Goal: Transaction & Acquisition: Purchase product/service

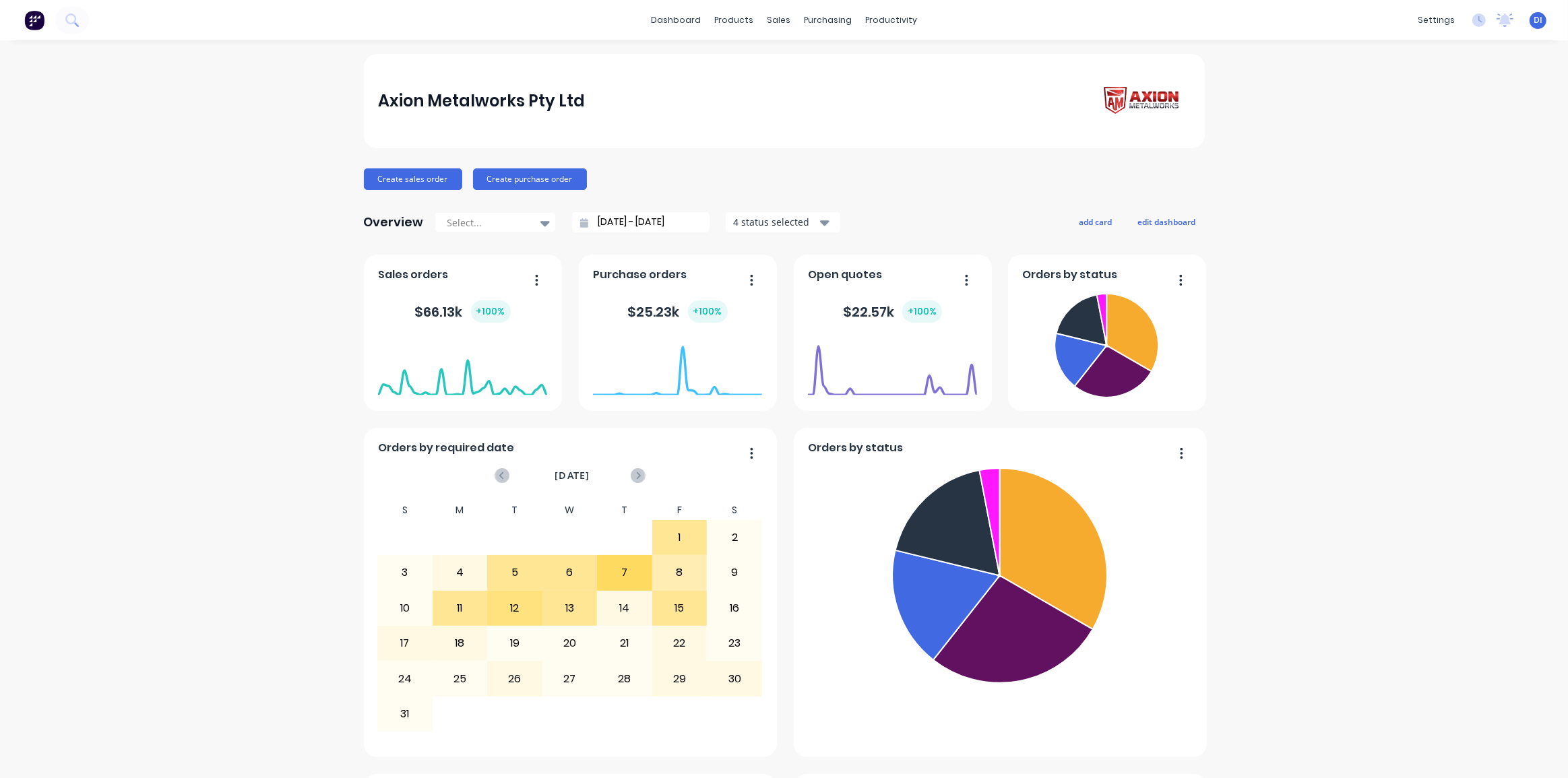
click at [1391, 145] on div "Axion Metalworks Pty Ltd Create sales order Create purchase order Overview Sele…" at bounding box center [784, 751] width 1568 height 1396
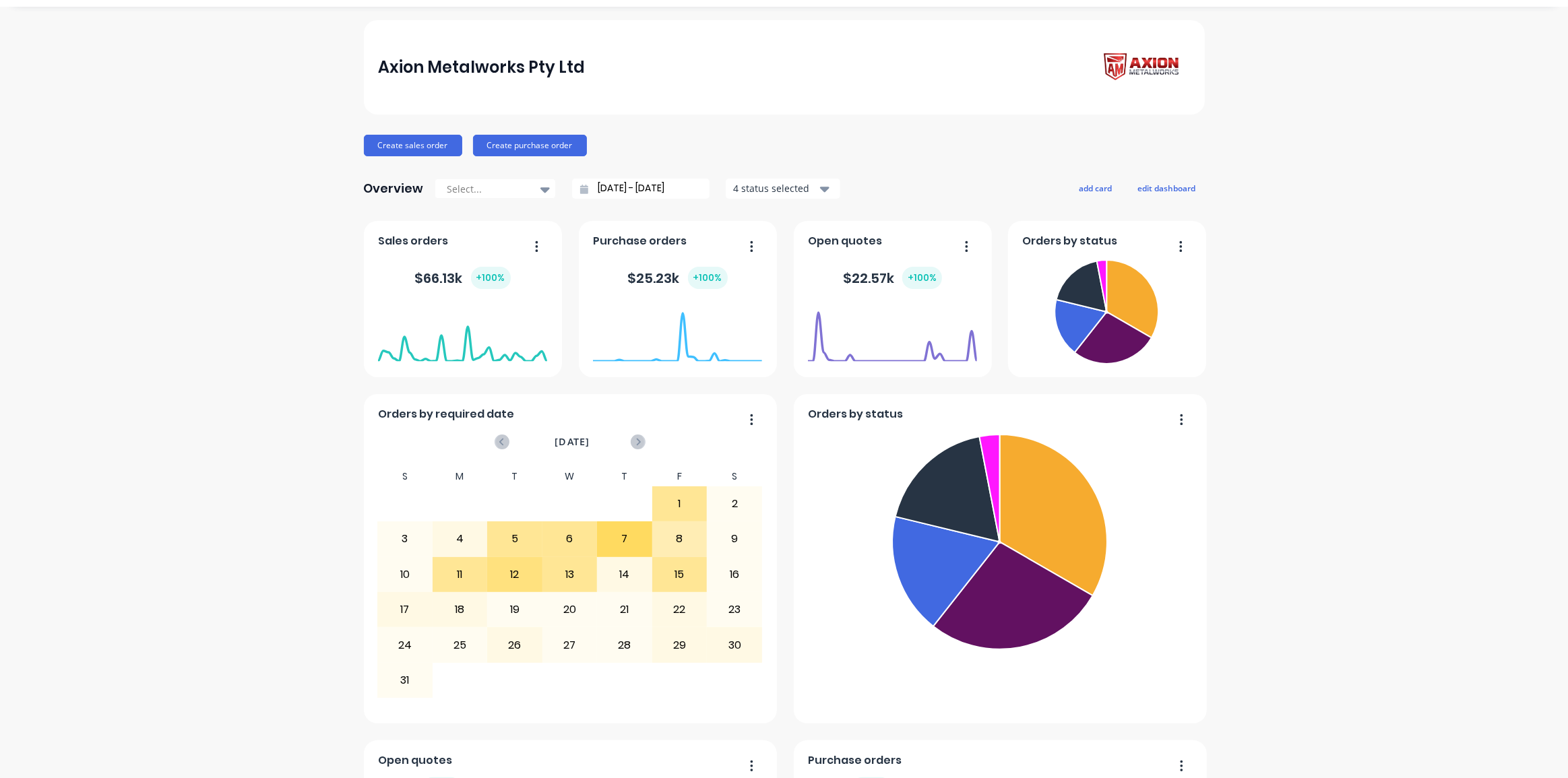
scroll to position [11, 0]
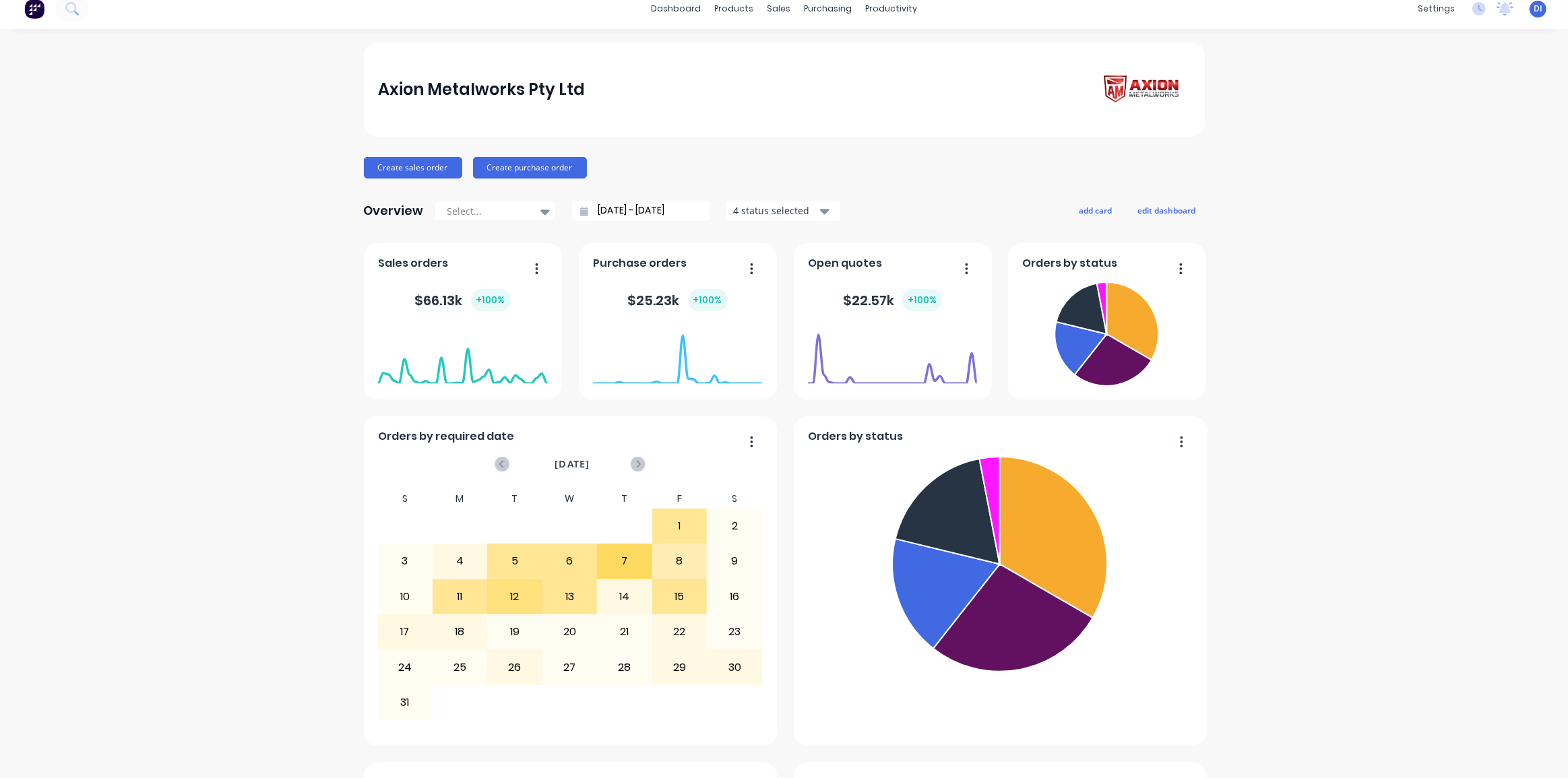
click at [1341, 249] on div "Axion Metalworks Pty Ltd Create sales order Create purchase order Overview Sele…" at bounding box center [784, 740] width 1568 height 1396
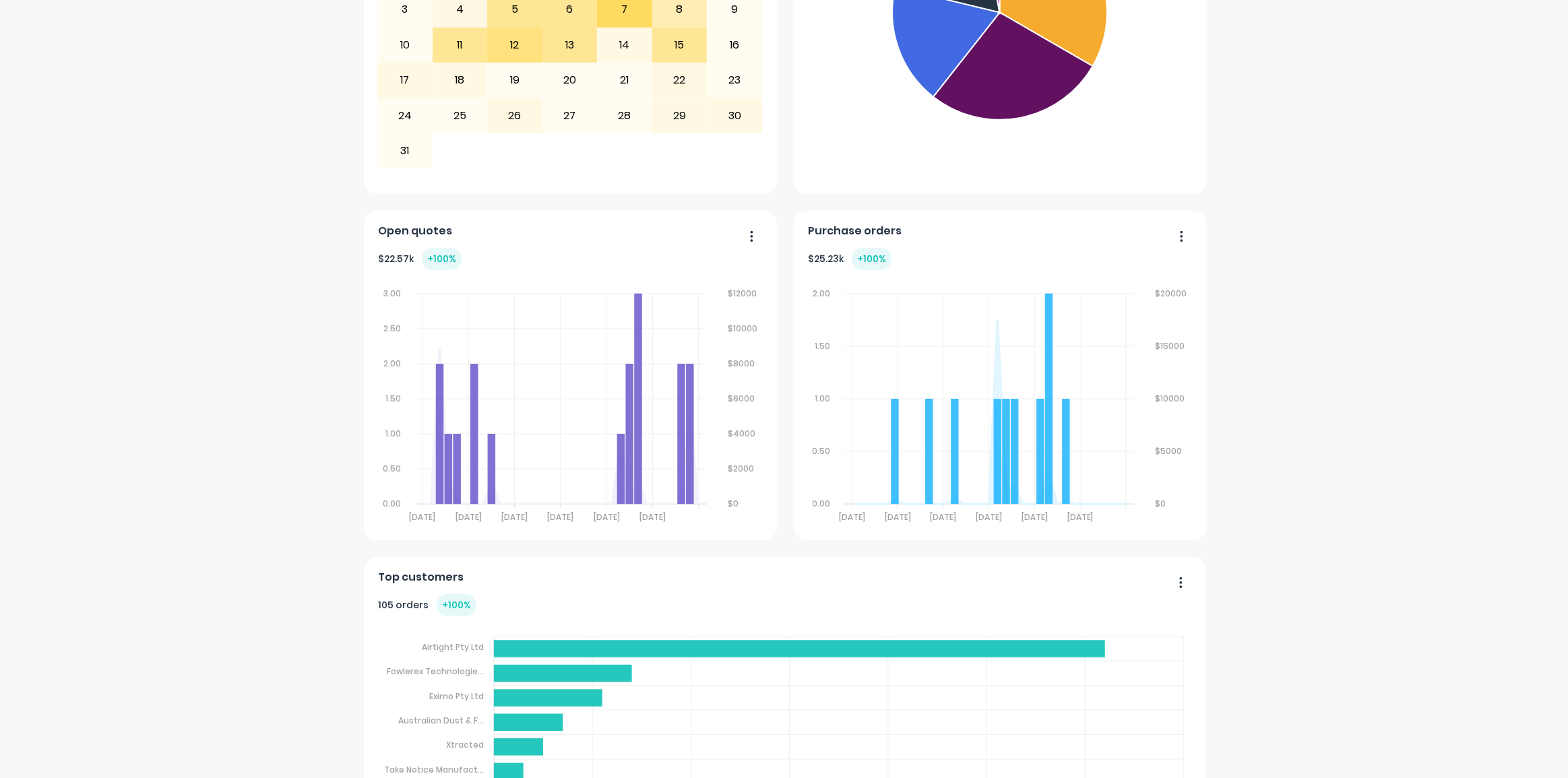
scroll to position [0, 0]
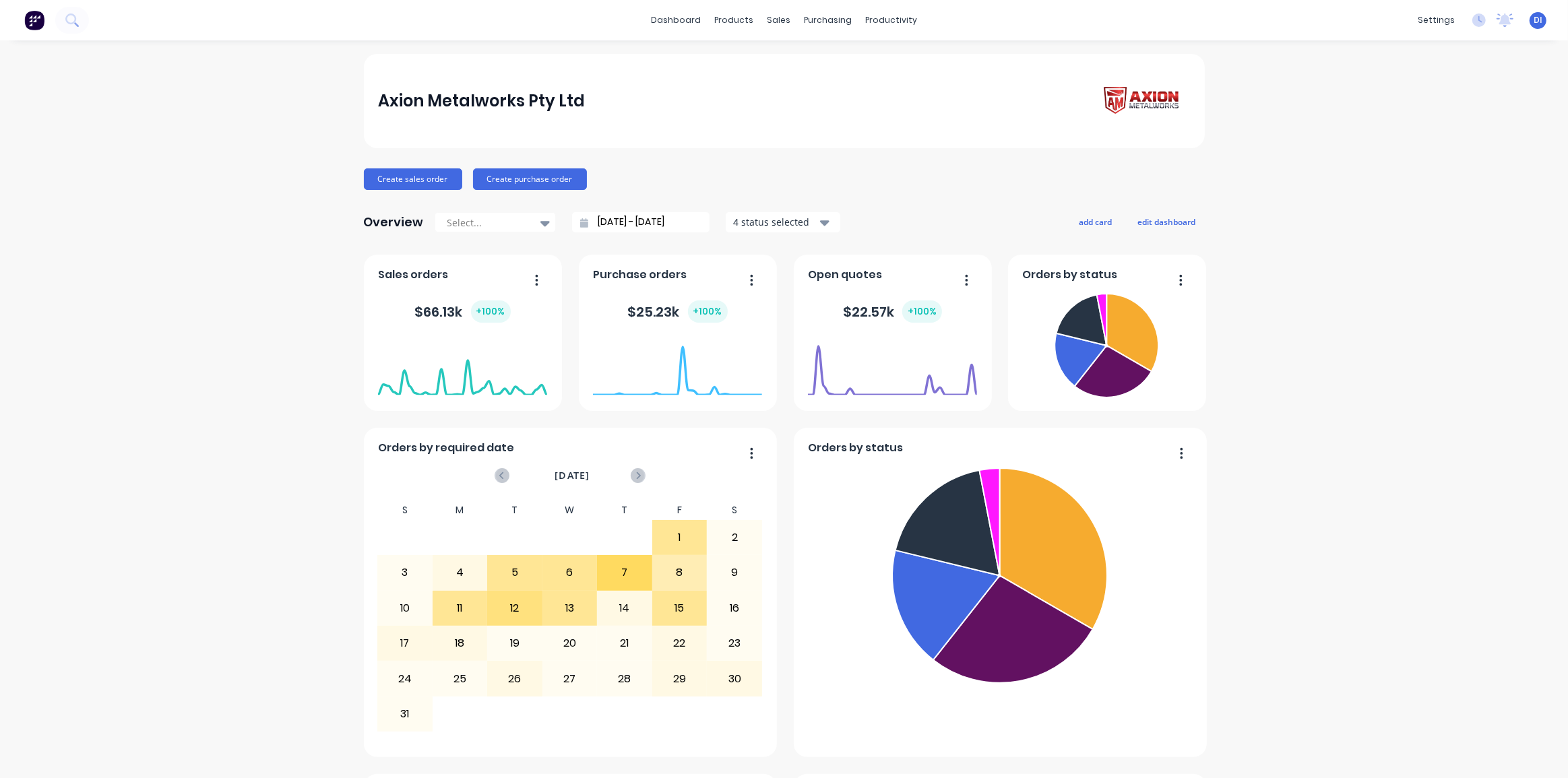
click at [1366, 172] on div "Axion Metalworks Pty Ltd Create sales order Create purchase order Overview Sele…" at bounding box center [784, 751] width 1568 height 1396
click at [521, 181] on button "Create purchase order" at bounding box center [530, 179] width 114 height 22
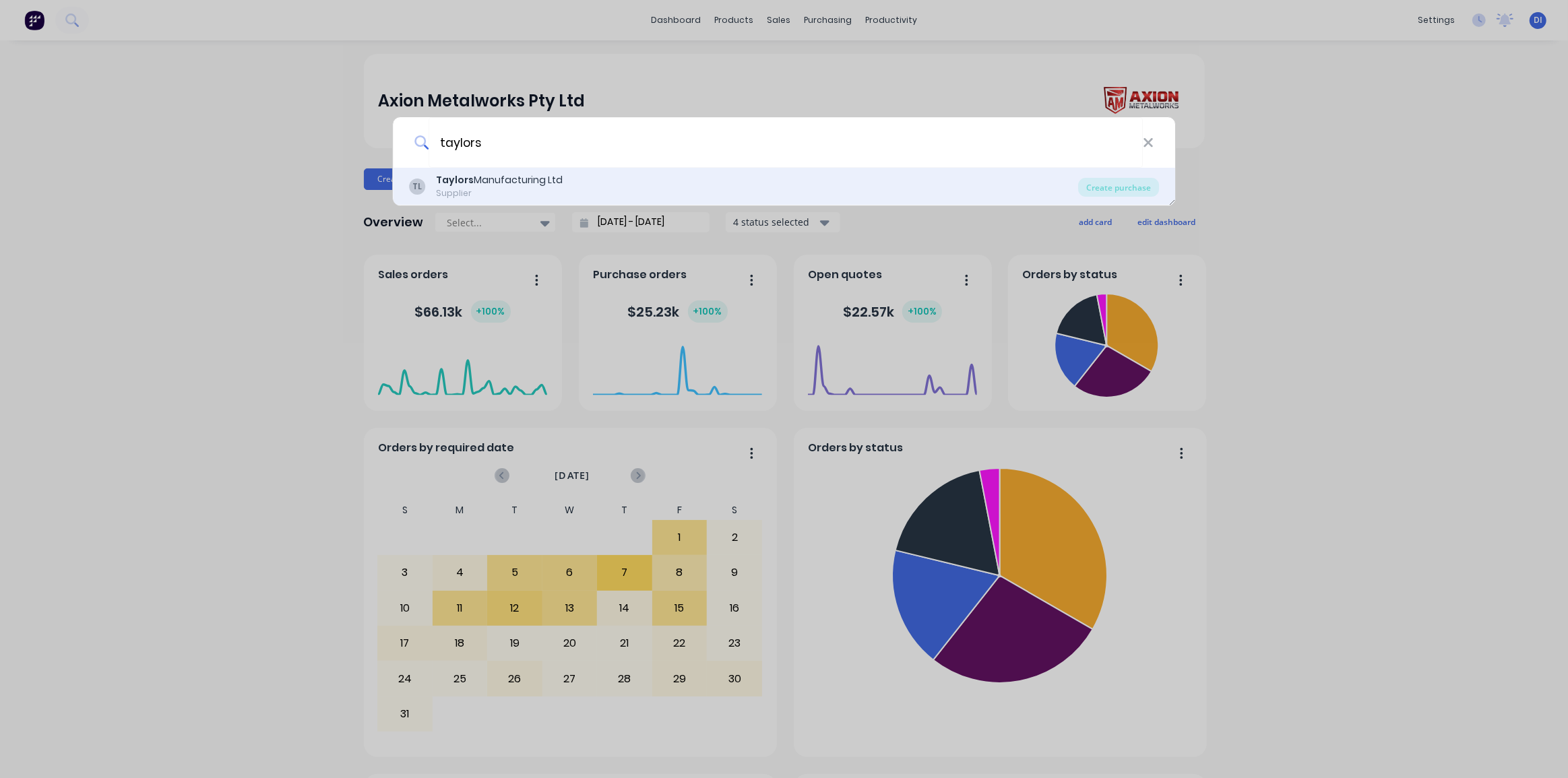
type input "taylors"
click at [549, 183] on div "Taylors Manufacturing Ltd" at bounding box center [499, 180] width 127 height 14
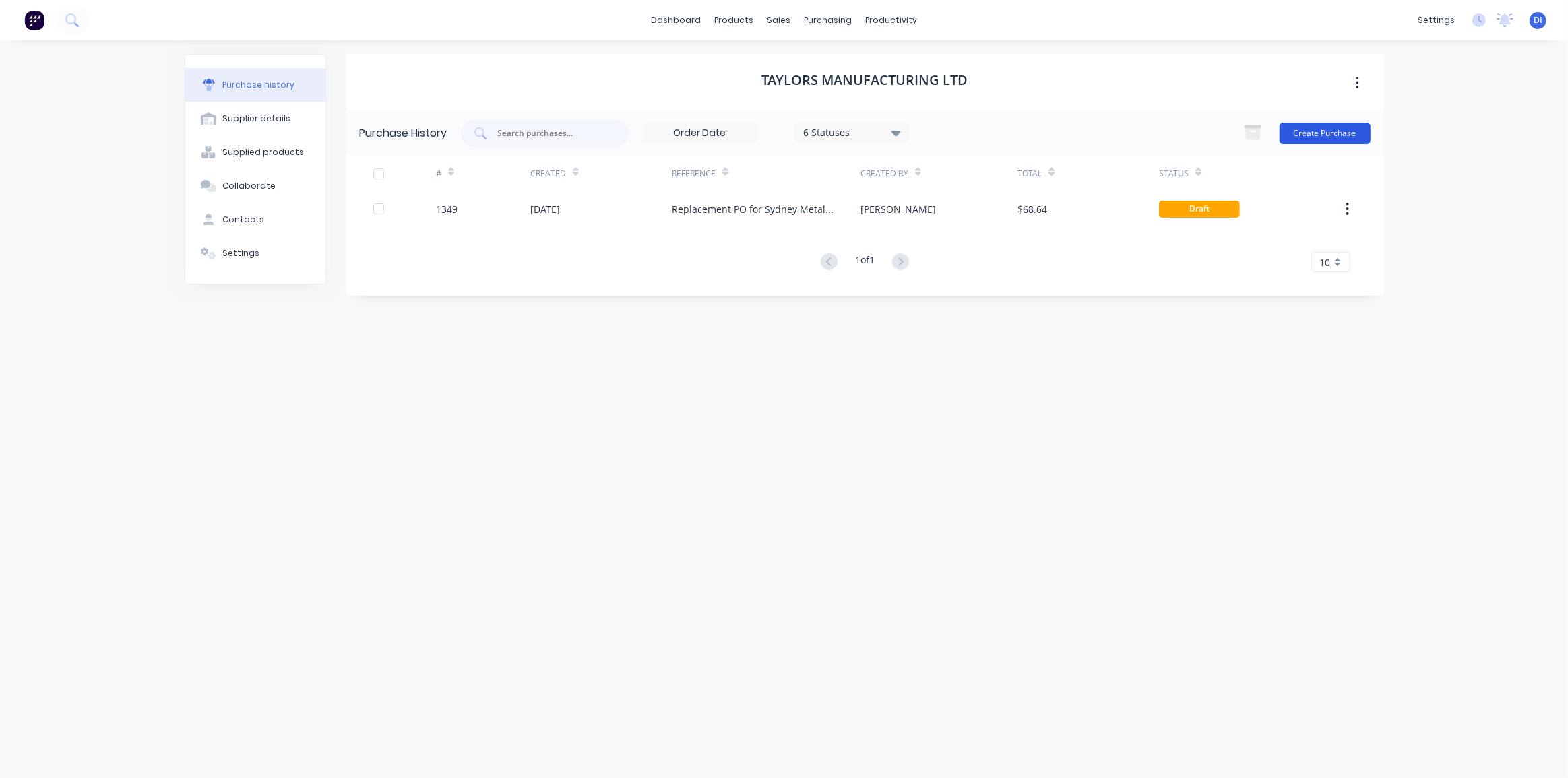
click at [1334, 136] on button "Create Purchase" at bounding box center [1326, 133] width 91 height 22
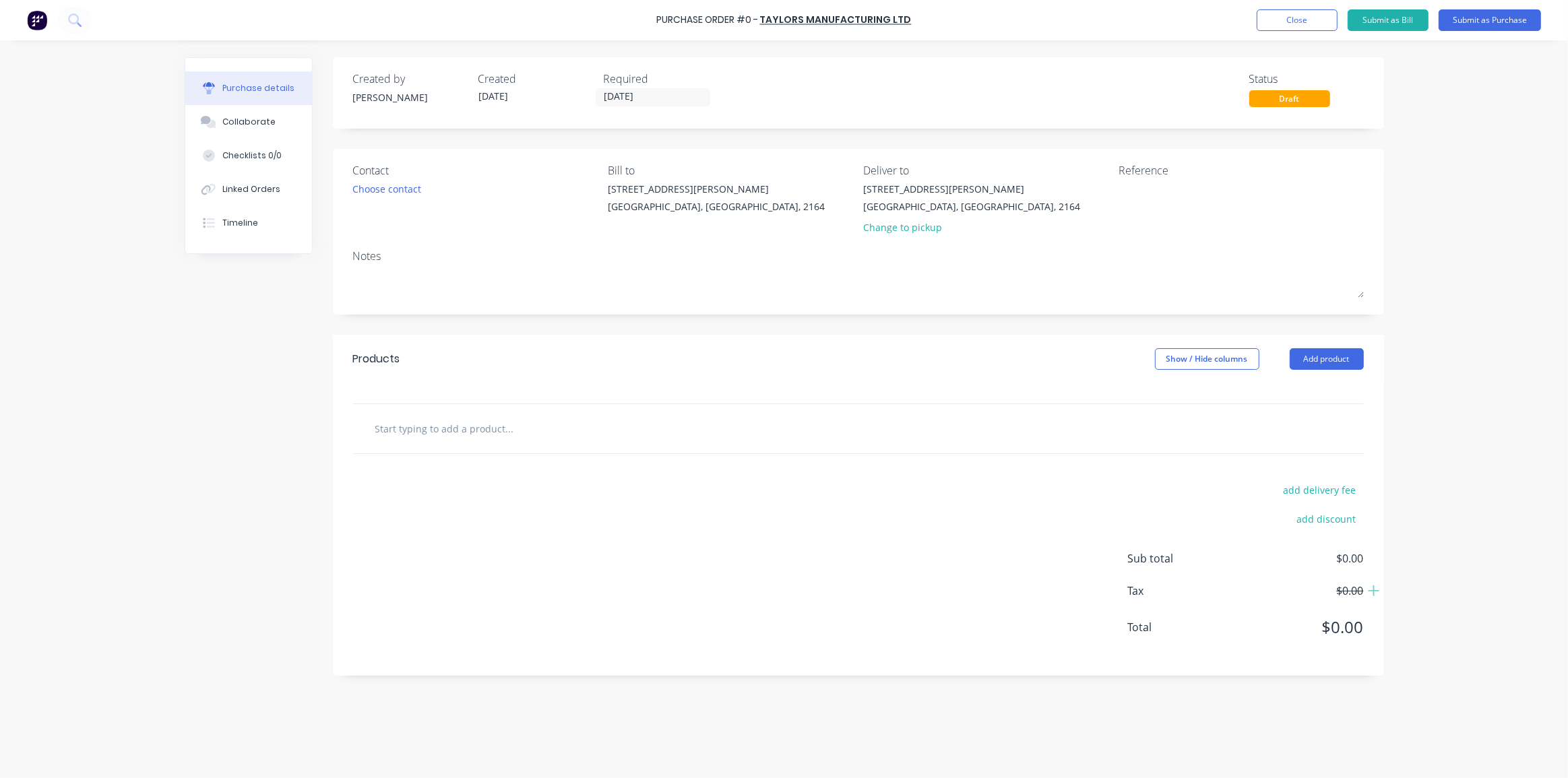
click at [613, 435] on input "text" at bounding box center [509, 429] width 270 height 27
drag, startPoint x: 460, startPoint y: 430, endPoint x: 510, endPoint y: 430, distance: 50.0
click at [460, 430] on input "text" at bounding box center [509, 429] width 270 height 27
paste input "TS/RETORT/38 6/MACHINED"
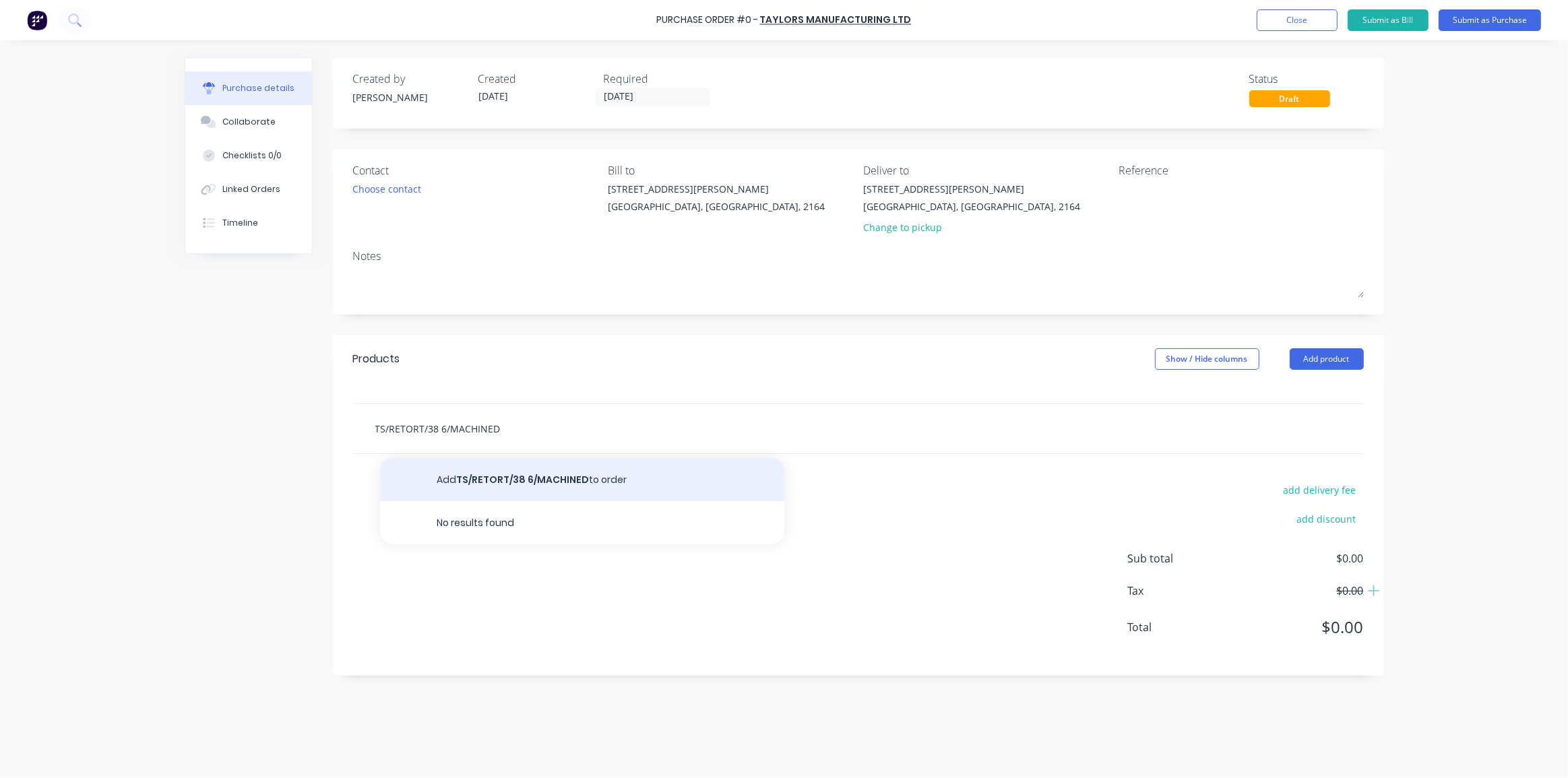
type input "TS/RETORT/38 6/MACHINED"
click at [530, 482] on button "Add TS/RETORT/38 6/MACHINED to order" at bounding box center [582, 480] width 404 height 43
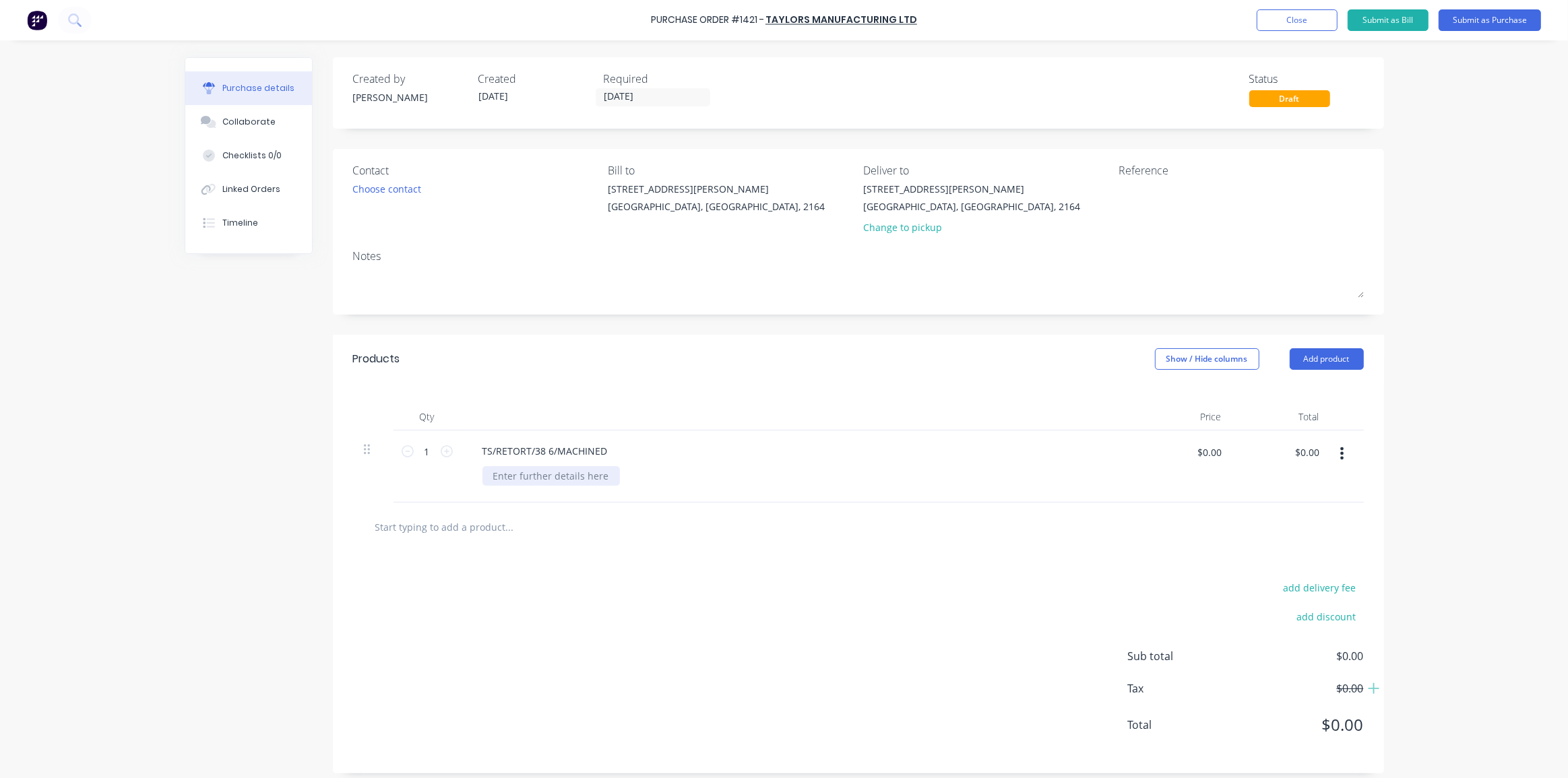
click at [539, 480] on div at bounding box center [551, 476] width 137 height 20
click at [585, 564] on div "add delivery fee add discount Sub total $0.00 Tax $0.00 Total $0.00" at bounding box center [858, 662] width 1052 height 221
click at [1208, 455] on input "$0.00" at bounding box center [1210, 452] width 41 height 22
type input "2"
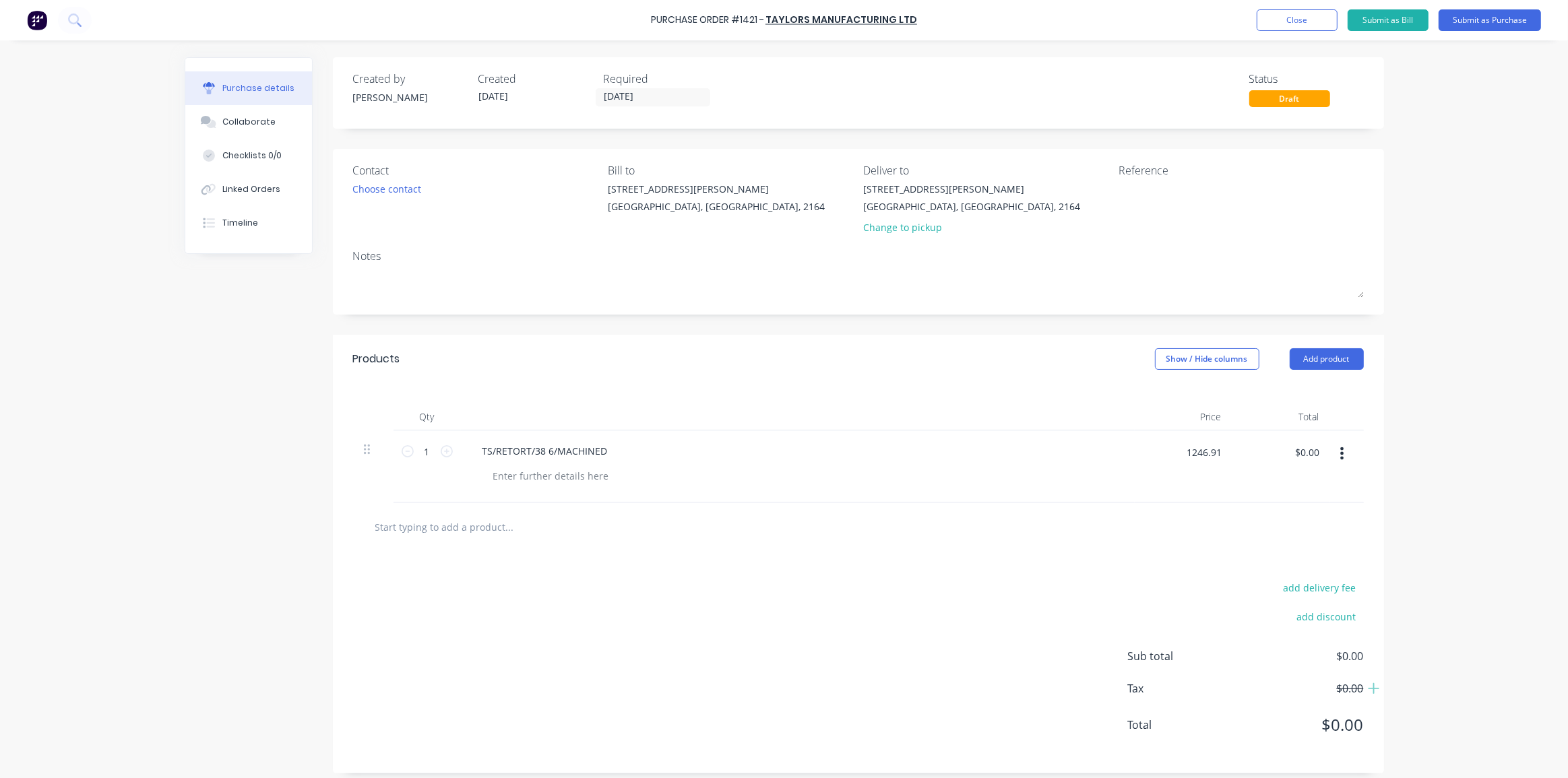
type input "$1,246.91"
click at [1356, 450] on div at bounding box center [1347, 466] width 34 height 72
click at [1378, 443] on div "Qty Price Total 1 1 TS/RETORT/38 6/MACHINED $1,246.91 $1,246.91 $1,246.91 $1,24…" at bounding box center [858, 443] width 1052 height 119
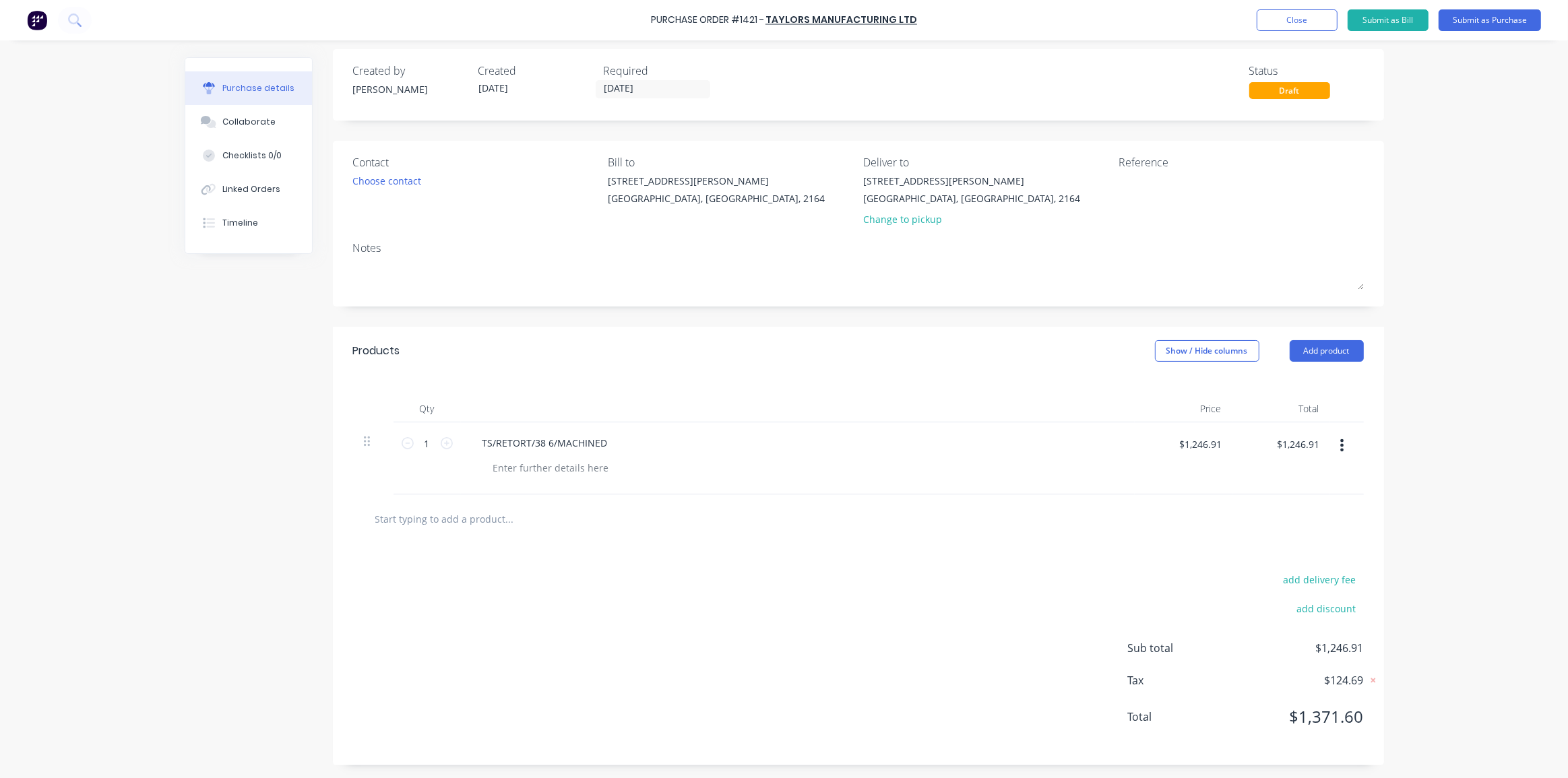
click at [1419, 450] on div "Purchase Order #1421 - Taylors Manufacturing Ltd Add product Close Submit as Bi…" at bounding box center [784, 389] width 1568 height 778
click at [1371, 681] on icon at bounding box center [1373, 681] width 5 height 5
click at [1368, 679] on icon at bounding box center [1374, 680] width 12 height 13
click at [1420, 626] on div "Purchase Order #1421 - Taylors Manufacturing Ltd Add product Close Submit as Bi…" at bounding box center [784, 389] width 1568 height 778
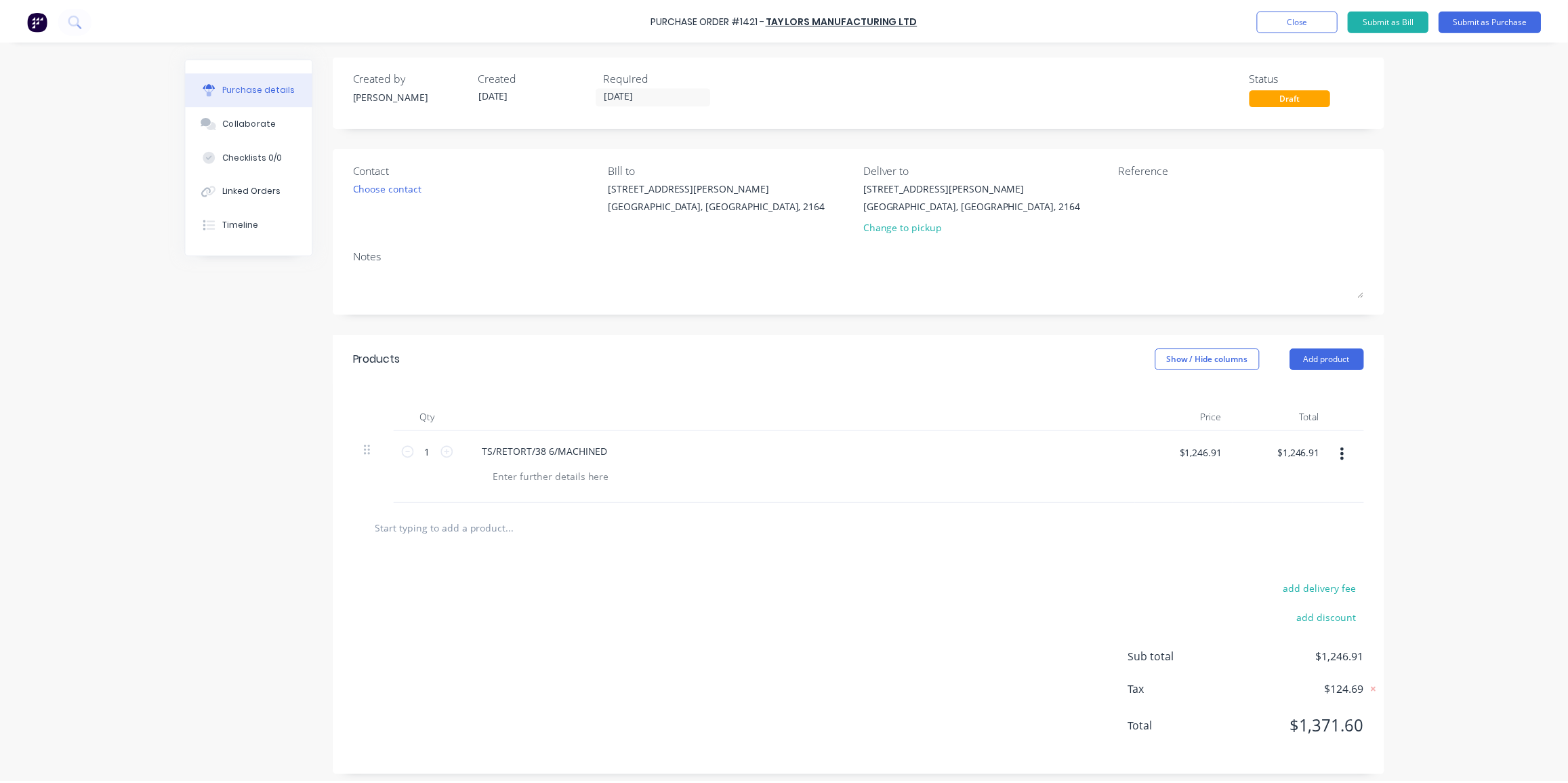
scroll to position [0, 0]
click at [397, 187] on div "Choose contact" at bounding box center [390, 190] width 69 height 14
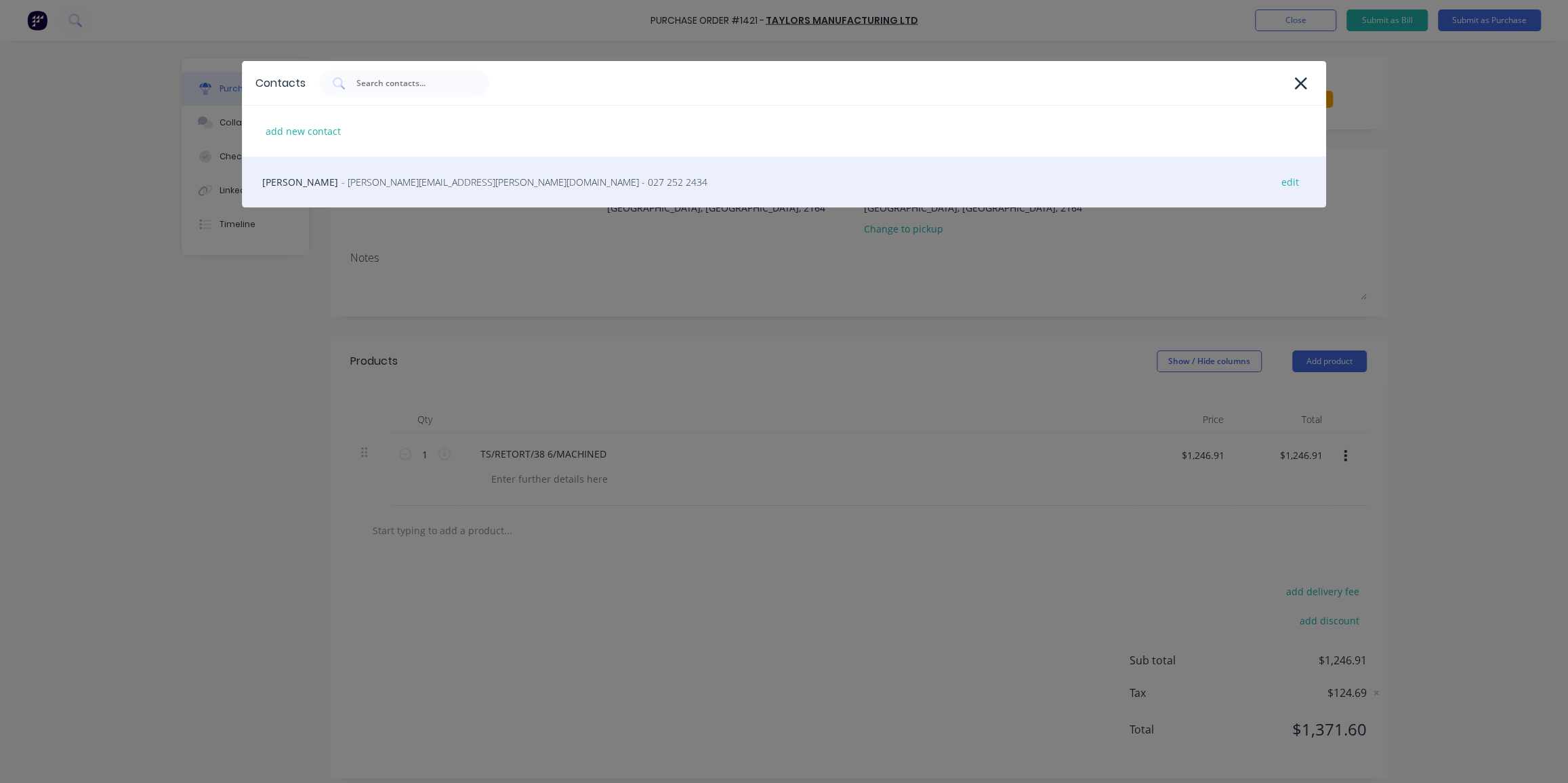
click at [440, 183] on span "- [PERSON_NAME][EMAIL_ADDRESS][PERSON_NAME][DOMAIN_NAME] - 027 252 2434" at bounding box center [524, 182] width 366 height 14
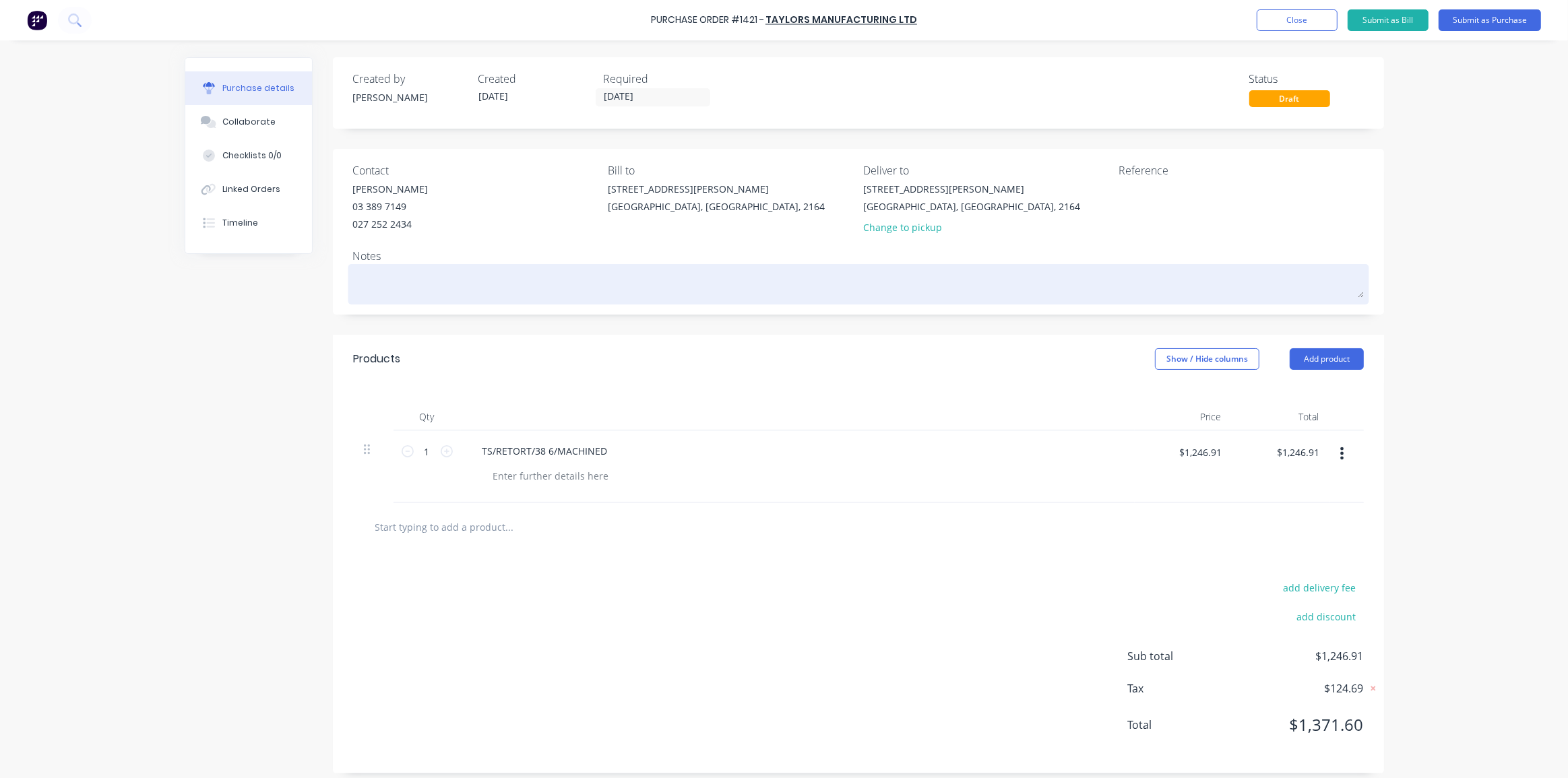
drag, startPoint x: 967, startPoint y: 326, endPoint x: 1065, endPoint y: 275, distance: 110.5
click at [967, 326] on div "Created by [PERSON_NAME] Created [DATE] Required [DATE] Status Draft Contact [P…" at bounding box center [858, 415] width 1052 height 716
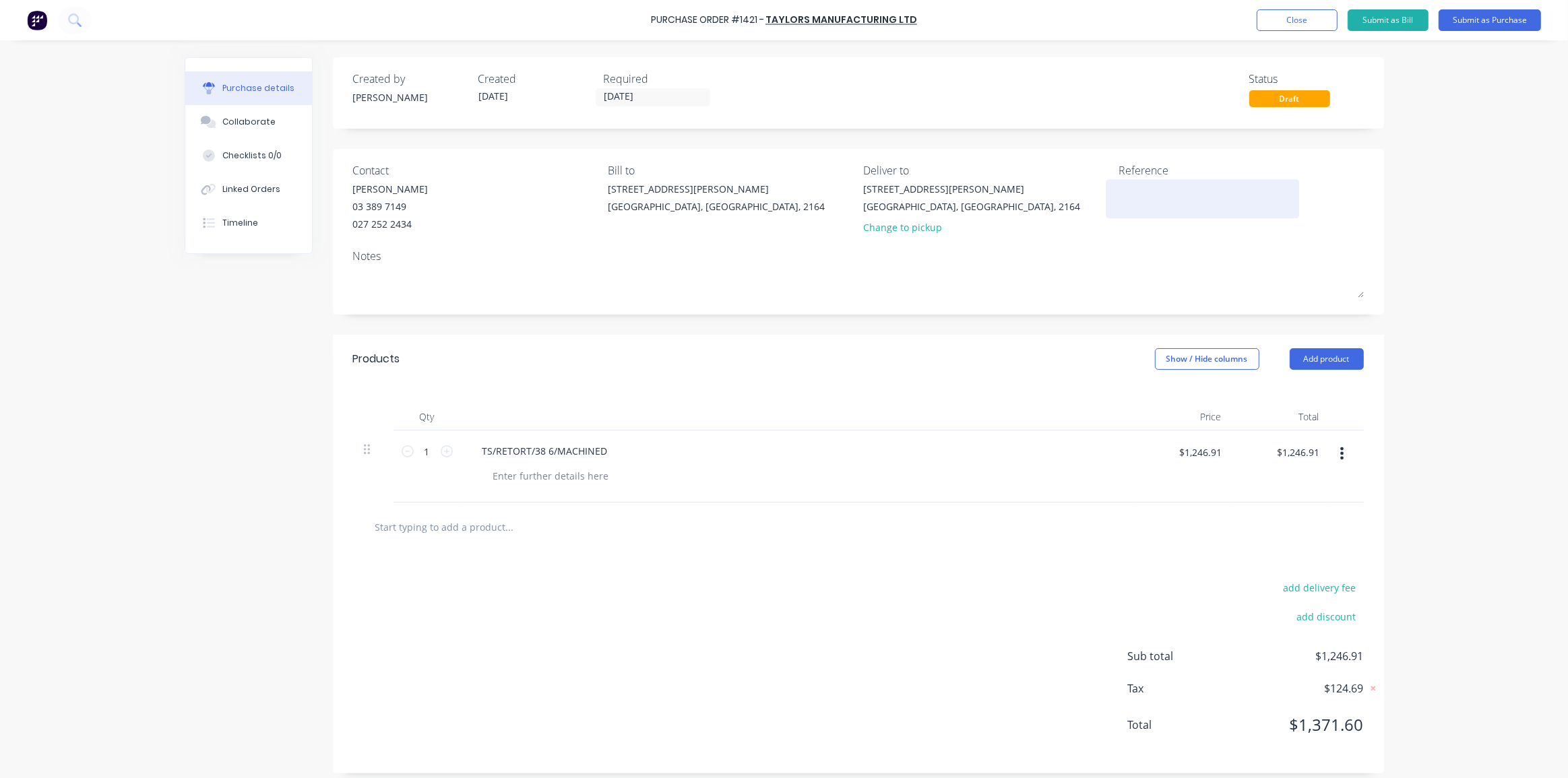
click at [1128, 183] on textarea at bounding box center [1203, 197] width 168 height 30
type textarea "1400kW 6100 Heatpak Retort"
type textarea "x"
type textarea "1400kW 6100 Heatpak Retort"
click at [1303, 200] on div "1400kW 6100 Heatpak Retort" at bounding box center [1242, 199] width 245 height 34
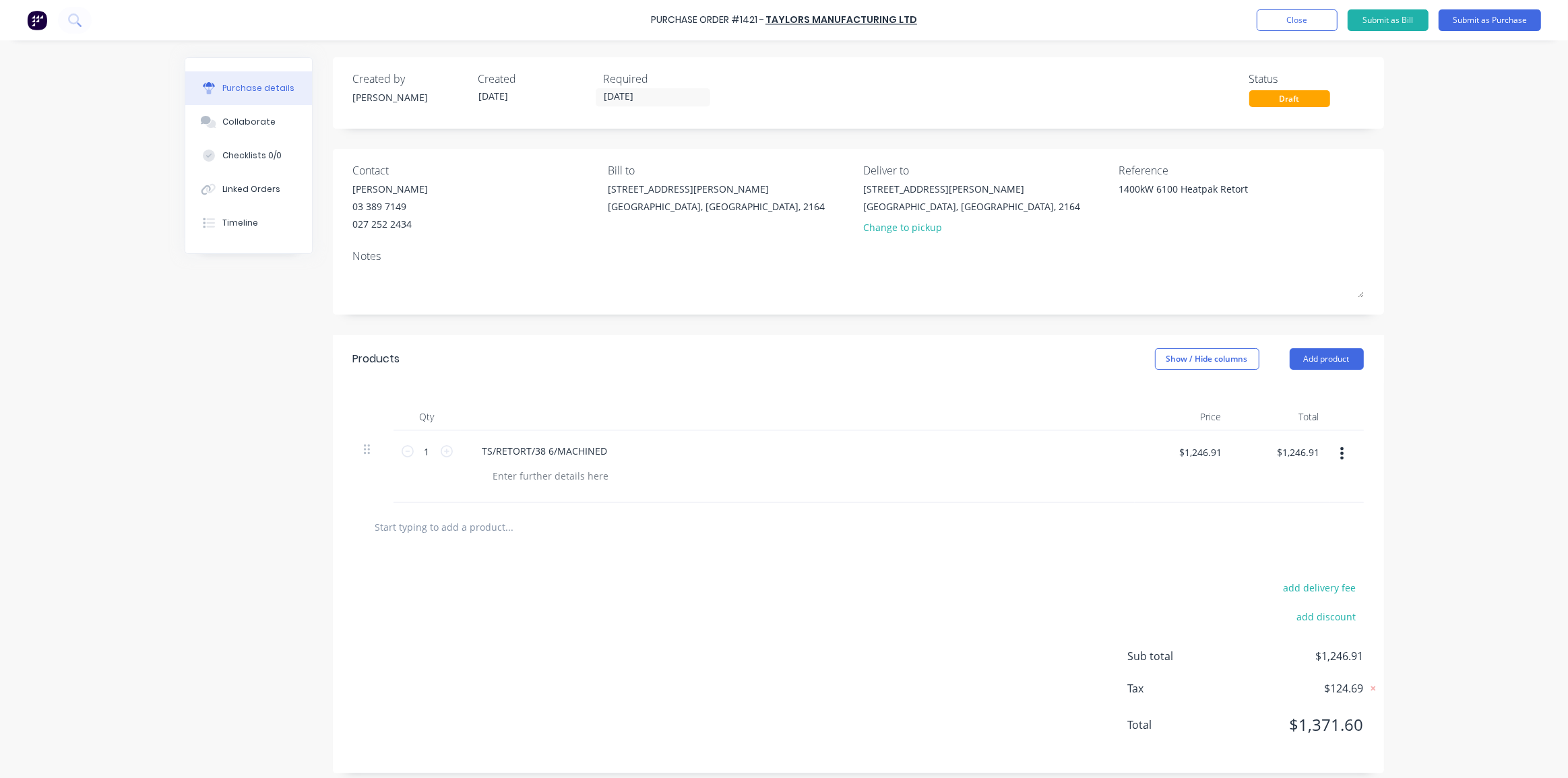
click at [1372, 156] on div "Contact [PERSON_NAME] [PHONE_NUMBER] Bill to [STREET_ADDRESS][PERSON_NAME] Deli…" at bounding box center [858, 232] width 1052 height 166
click at [1407, 216] on div "Purchase Order #1421 - Taylors Manufacturing Ltd Add product Close Submit as Bi…" at bounding box center [784, 389] width 1568 height 778
click at [1480, 19] on button "Submit as Purchase" at bounding box center [1490, 20] width 102 height 22
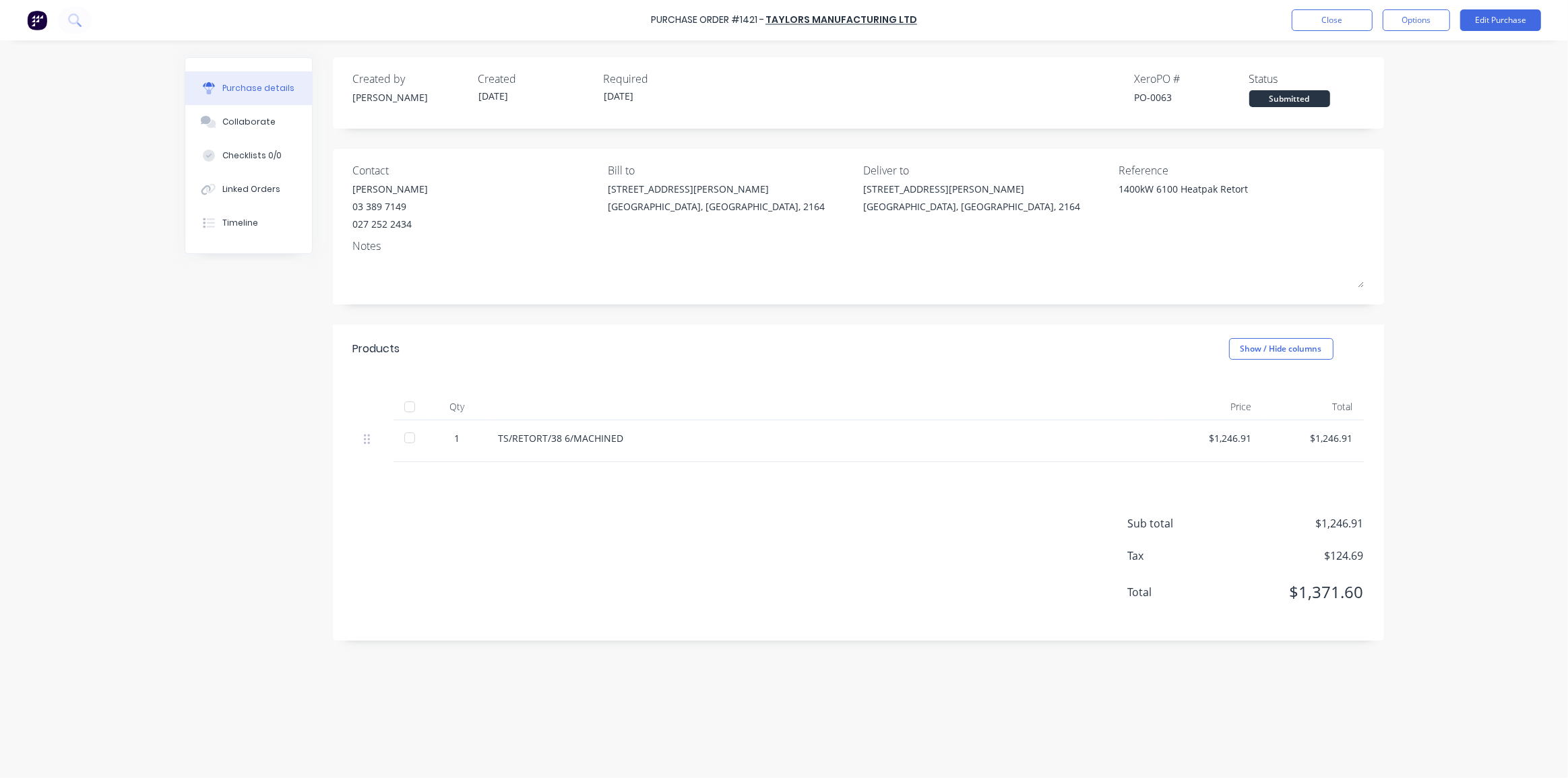
click at [1406, 557] on div "Purchase Order #1421 - Taylors Manufacturing Ltd Close Options Edit Purchase Pu…" at bounding box center [784, 389] width 1568 height 778
click at [1345, 557] on span "$124.69" at bounding box center [1297, 555] width 135 height 16
click at [1343, 558] on span "$124.69" at bounding box center [1297, 555] width 135 height 16
click at [1345, 557] on span "$124.69" at bounding box center [1297, 555] width 135 height 16
click at [1395, 572] on div "Purchase details Collaborate Checklists 0/0 Linked Orders Timeline Created by […" at bounding box center [784, 368] width 1227 height 711
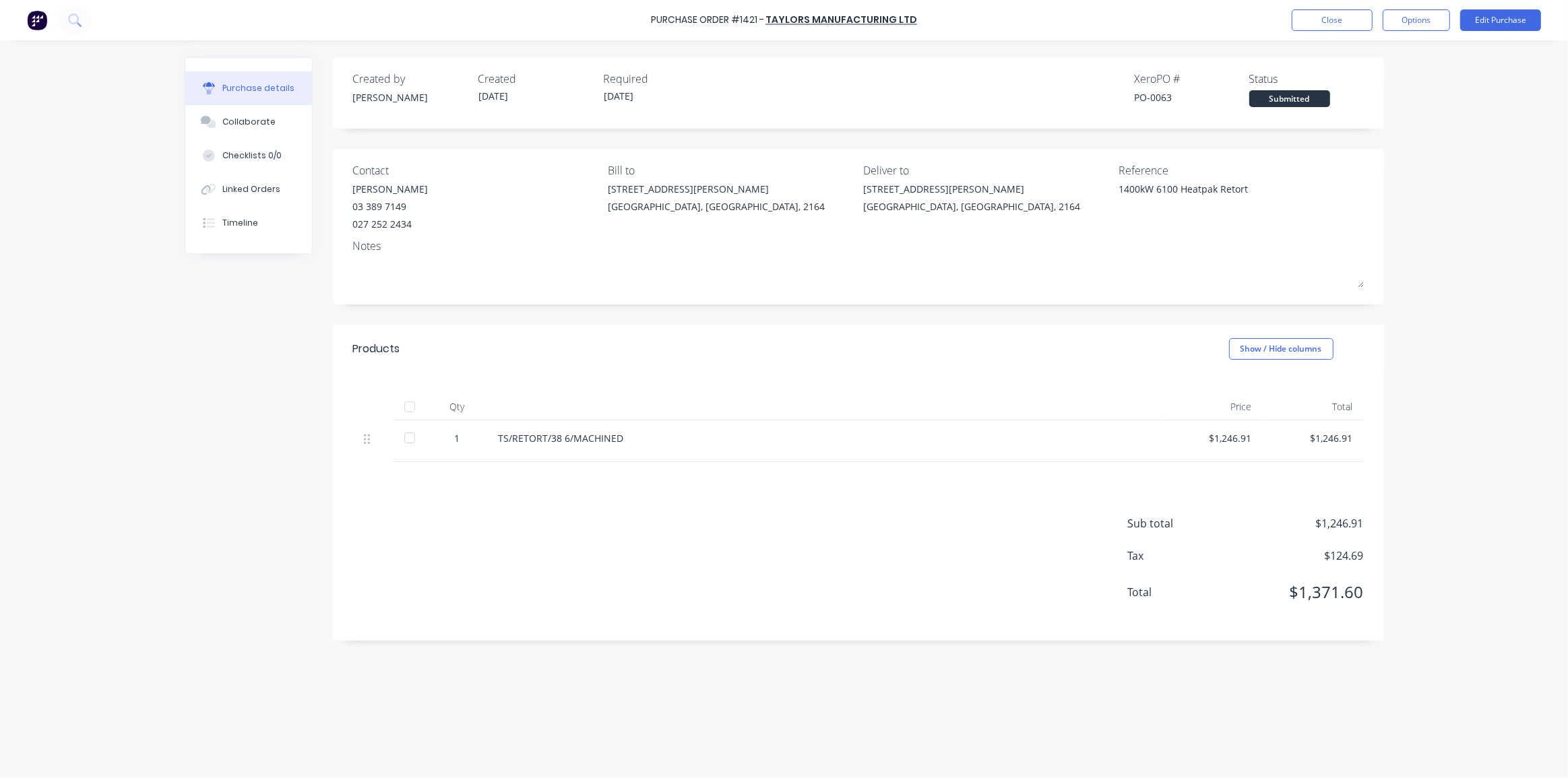
click at [1355, 559] on span "$124.69" at bounding box center [1297, 555] width 135 height 16
click at [1436, 587] on div "Purchase Order #1421 - Taylors Manufacturing Ltd Close Options Edit Purchase Pu…" at bounding box center [784, 389] width 1568 height 778
click at [1430, 20] on button "Options" at bounding box center [1417, 20] width 67 height 22
click at [1373, 52] on div "Print / Email" at bounding box center [1387, 55] width 104 height 20
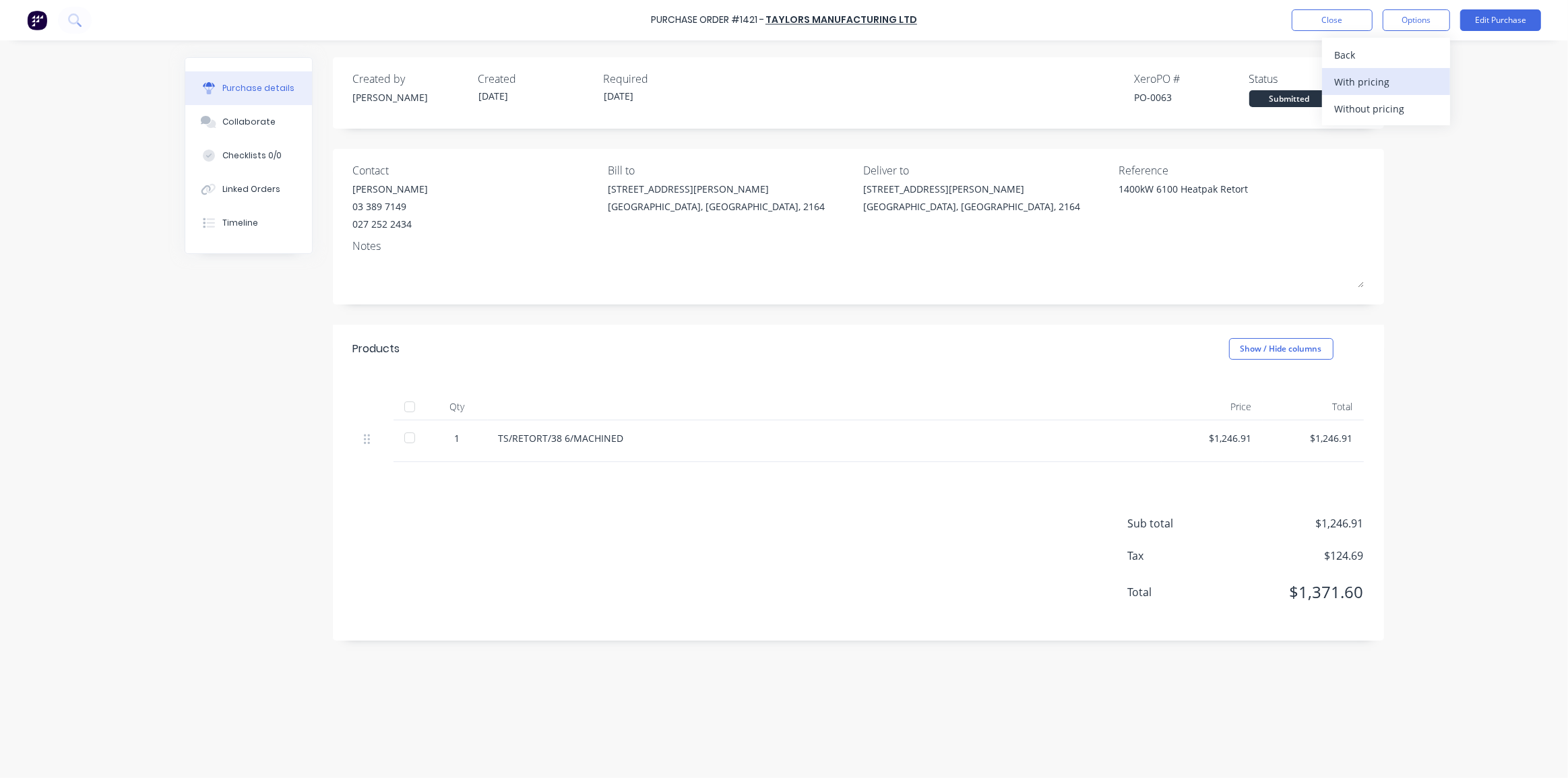
click at [1366, 85] on div "With pricing" at bounding box center [1387, 82] width 104 height 20
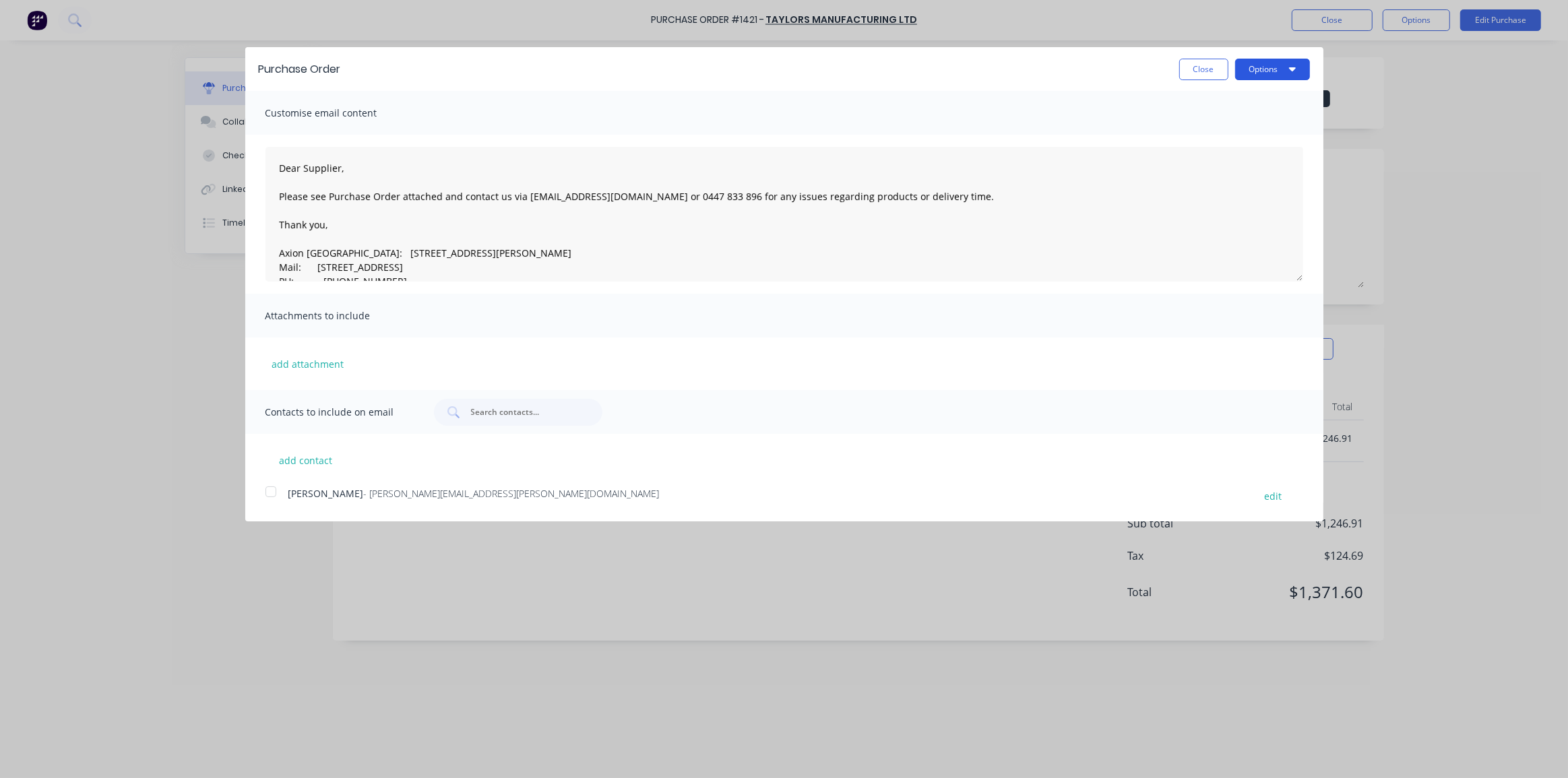
click at [1264, 68] on button "Options" at bounding box center [1272, 69] width 75 height 22
click at [1220, 111] on div "Print" at bounding box center [1246, 104] width 104 height 20
click at [1204, 64] on button "Close" at bounding box center [1204, 69] width 49 height 22
type textarea "x"
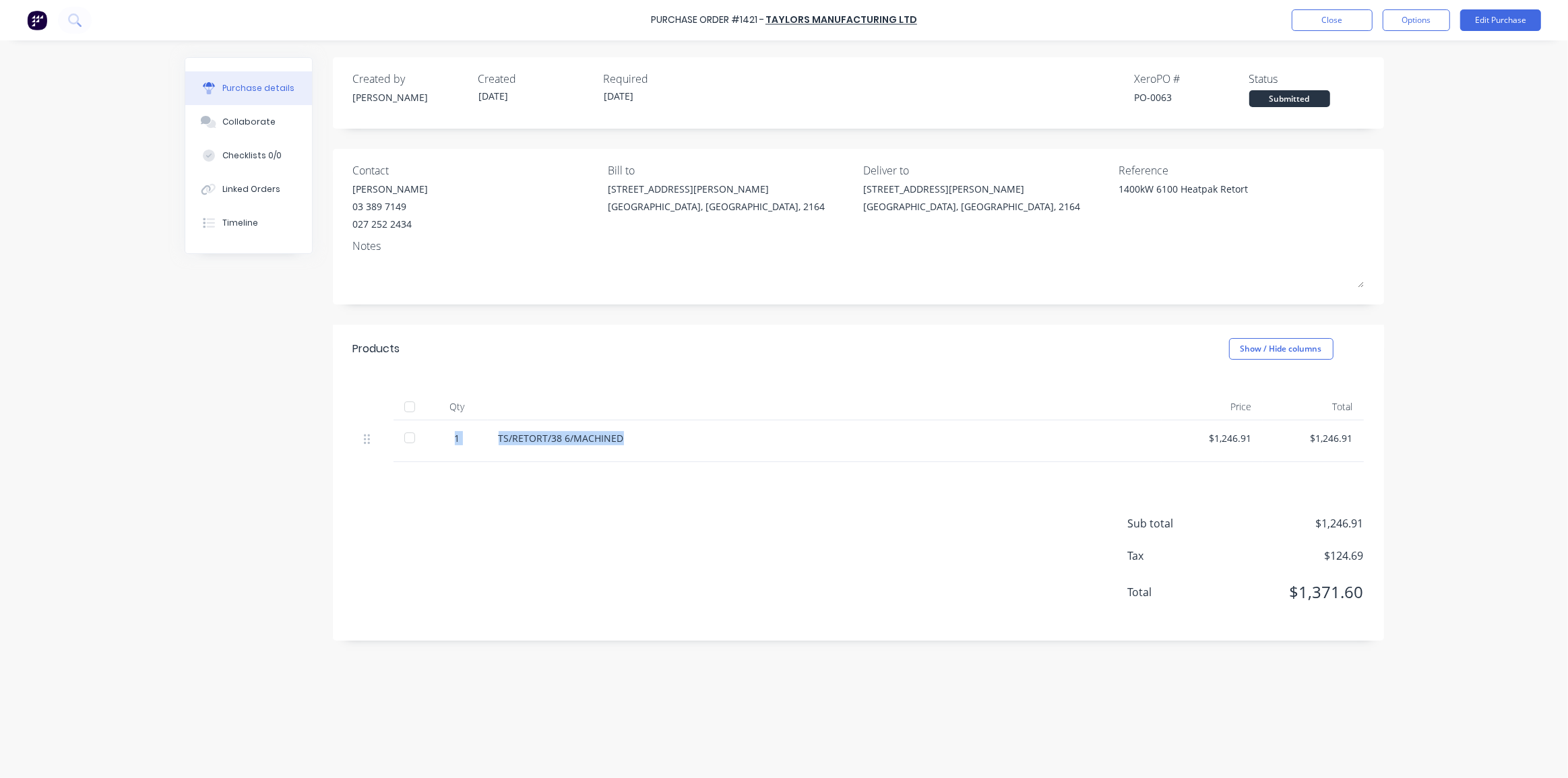
drag, startPoint x: 660, startPoint y: 447, endPoint x: 454, endPoint y: 435, distance: 206.3
click at [454, 435] on div "1 TS/RETORT/38 6/MACHINED $1,246.91 $1,246.91" at bounding box center [858, 441] width 1011 height 42
copy div "1 TS/RETORT/38 6/MACHINED"
click at [1352, 14] on button "Close" at bounding box center [1332, 20] width 81 height 22
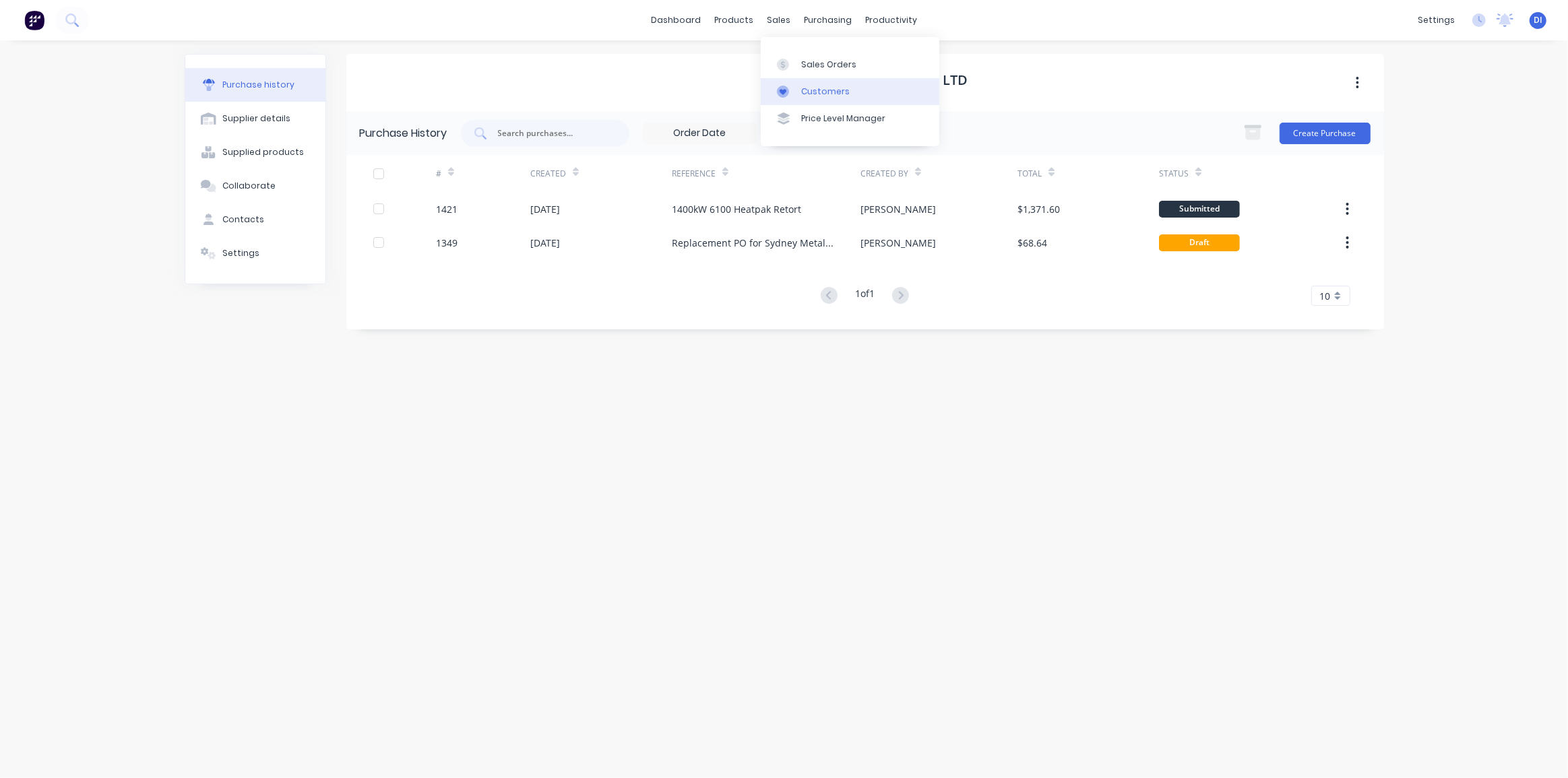
click at [834, 95] on div "Customers" at bounding box center [825, 91] width 48 height 12
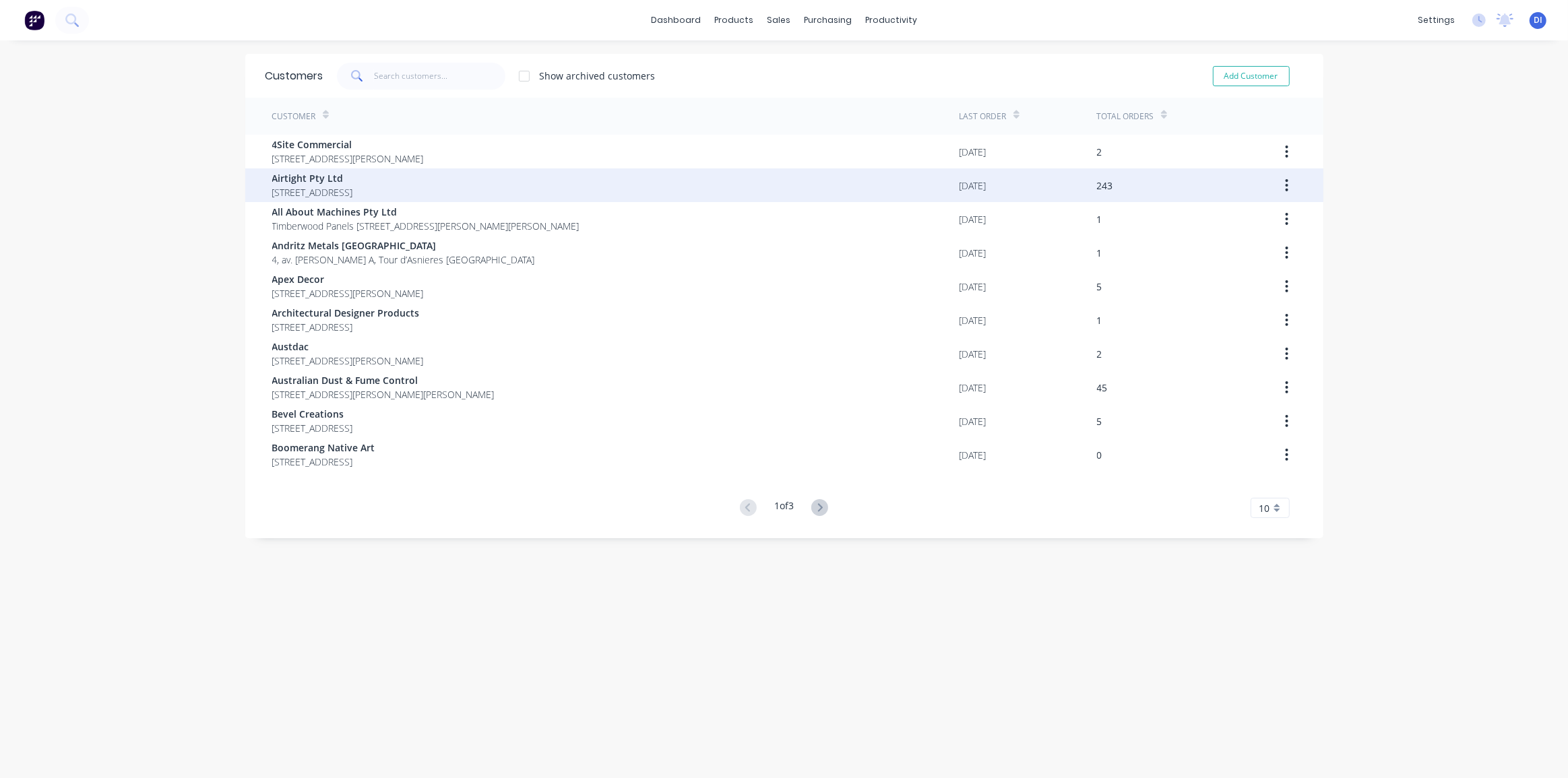
click at [619, 189] on div "Airtight Pty Ltd [STREET_ADDRESS]" at bounding box center [616, 185] width 687 height 34
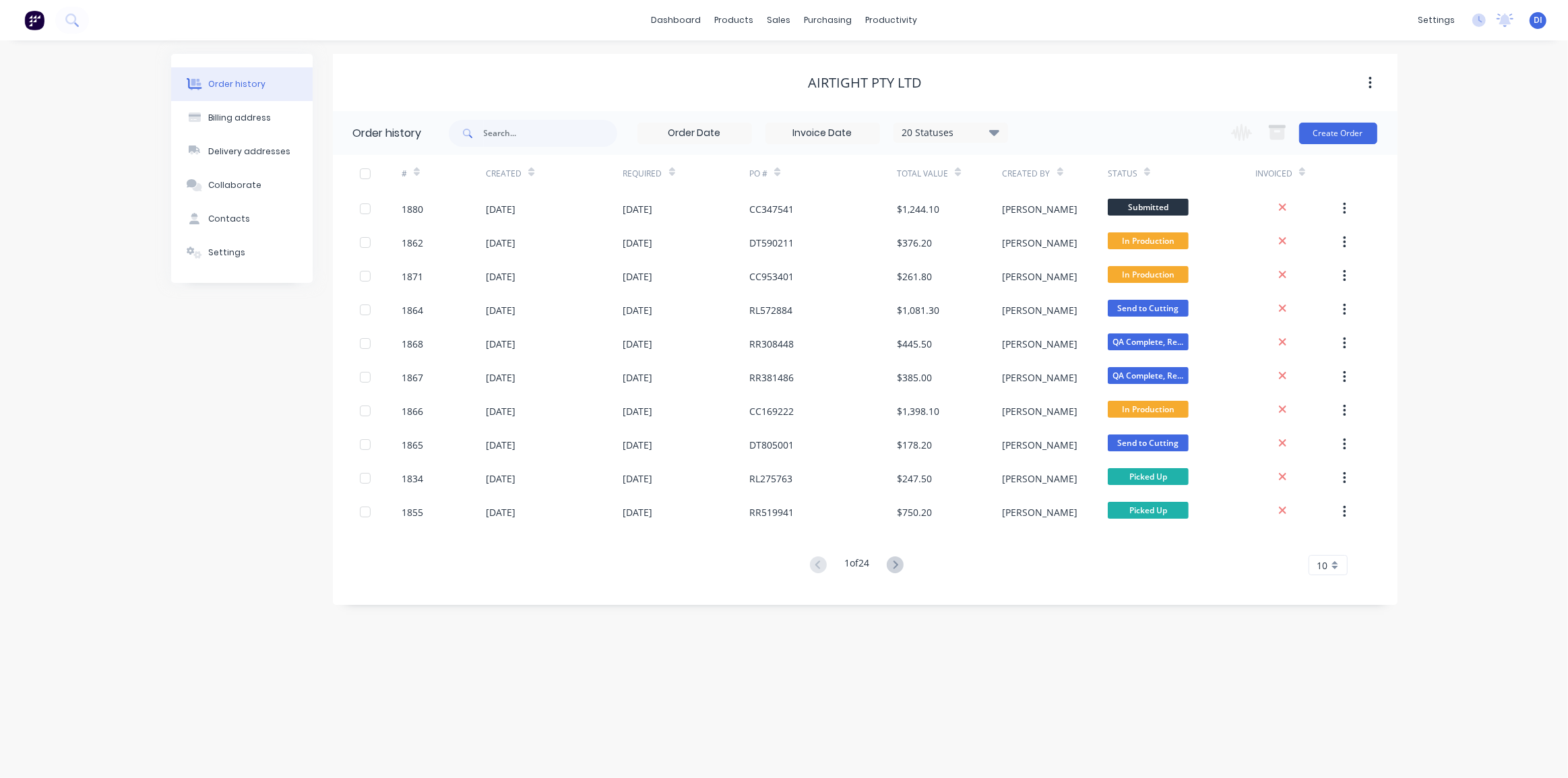
click at [1460, 227] on div "Order history Billing address Delivery addresses Collaborate Contacts Settings …" at bounding box center [784, 409] width 1568 height 737
click at [1440, 365] on div "Order history Billing address Delivery addresses Collaborate Contacts Settings …" at bounding box center [784, 409] width 1568 height 737
click at [1333, 132] on button "Create Order" at bounding box center [1339, 133] width 78 height 22
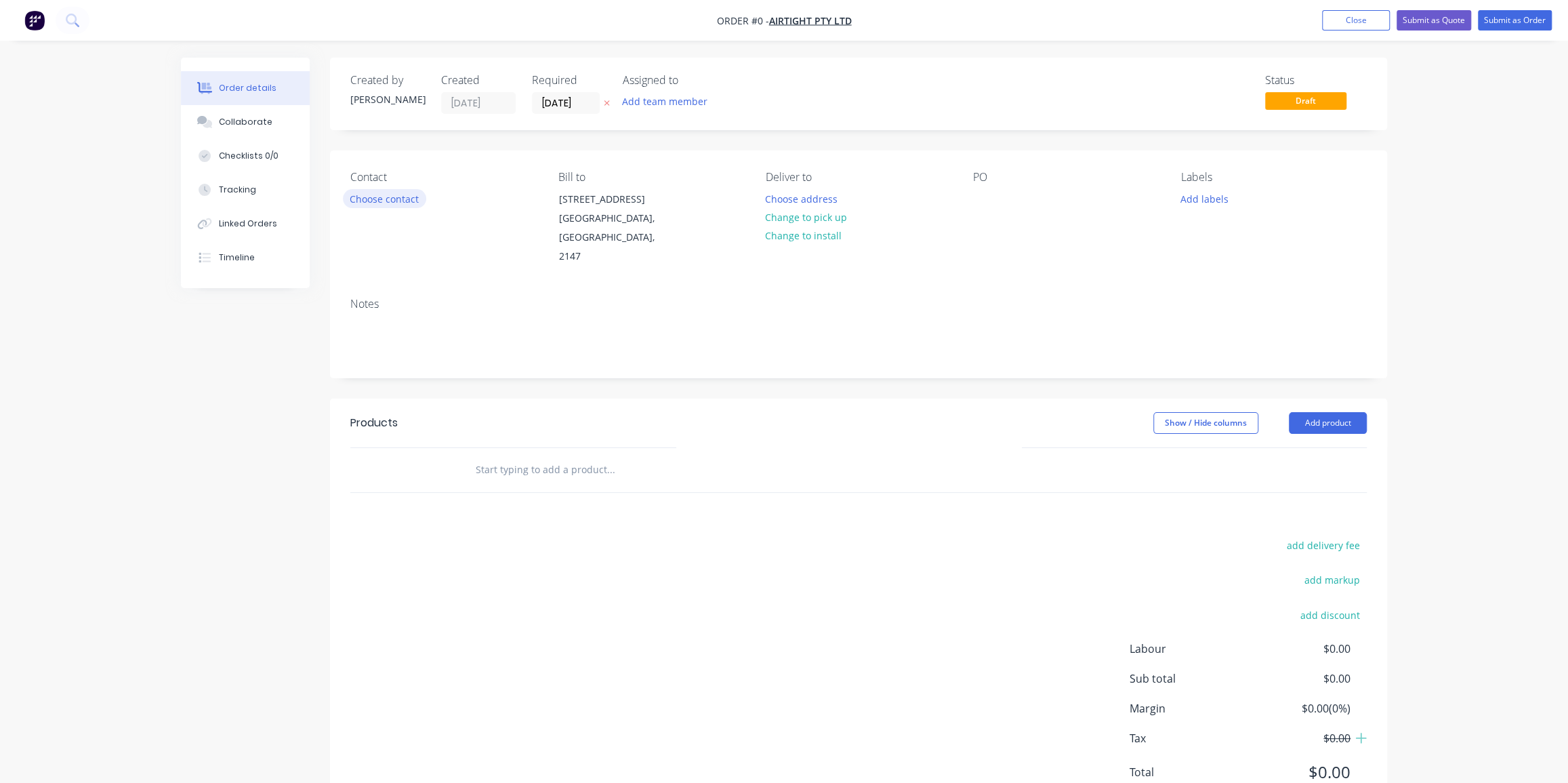
click at [398, 204] on button "Choose contact" at bounding box center [385, 198] width 83 height 18
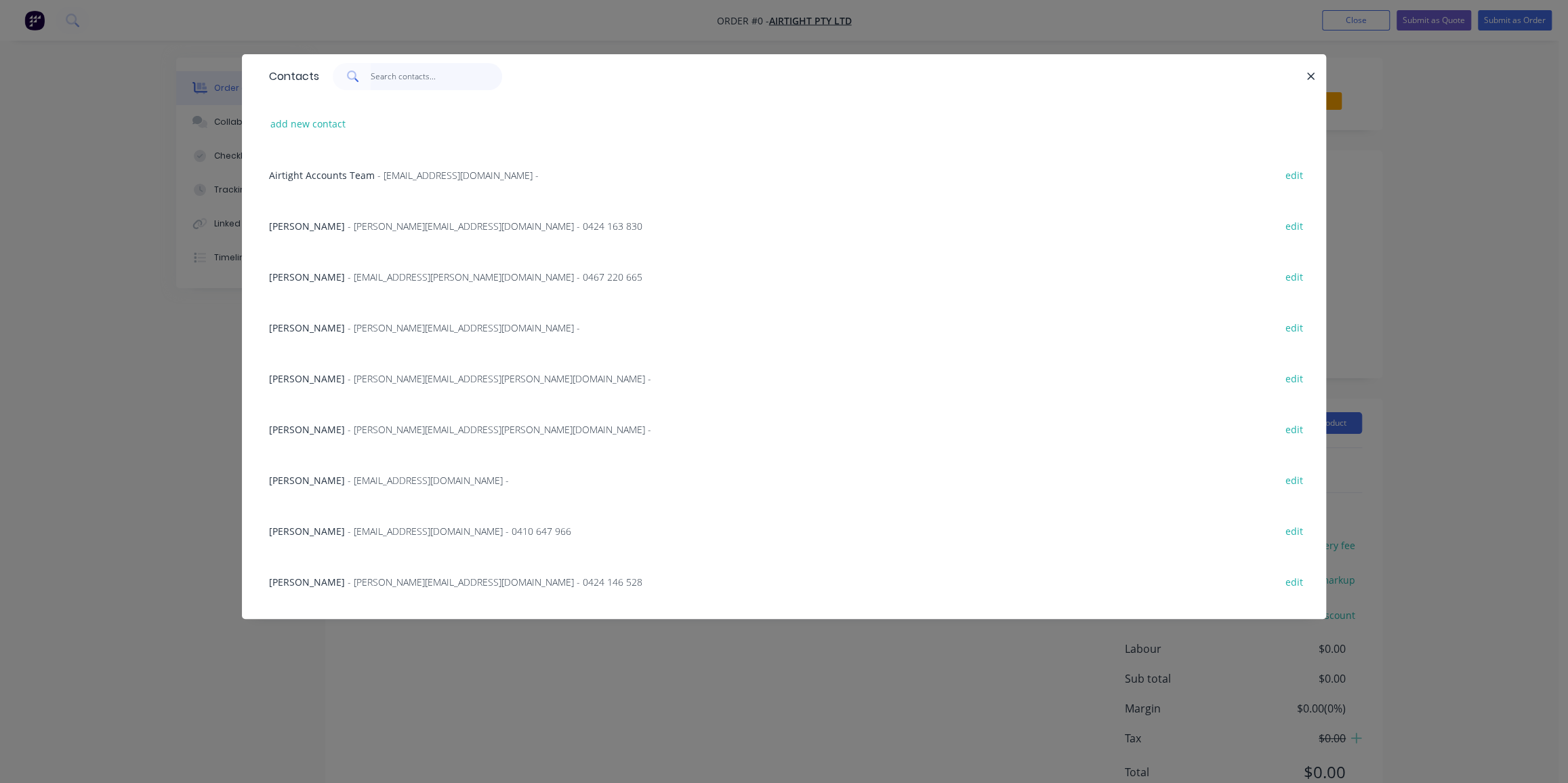
click at [390, 74] on input "text" at bounding box center [437, 76] width 132 height 27
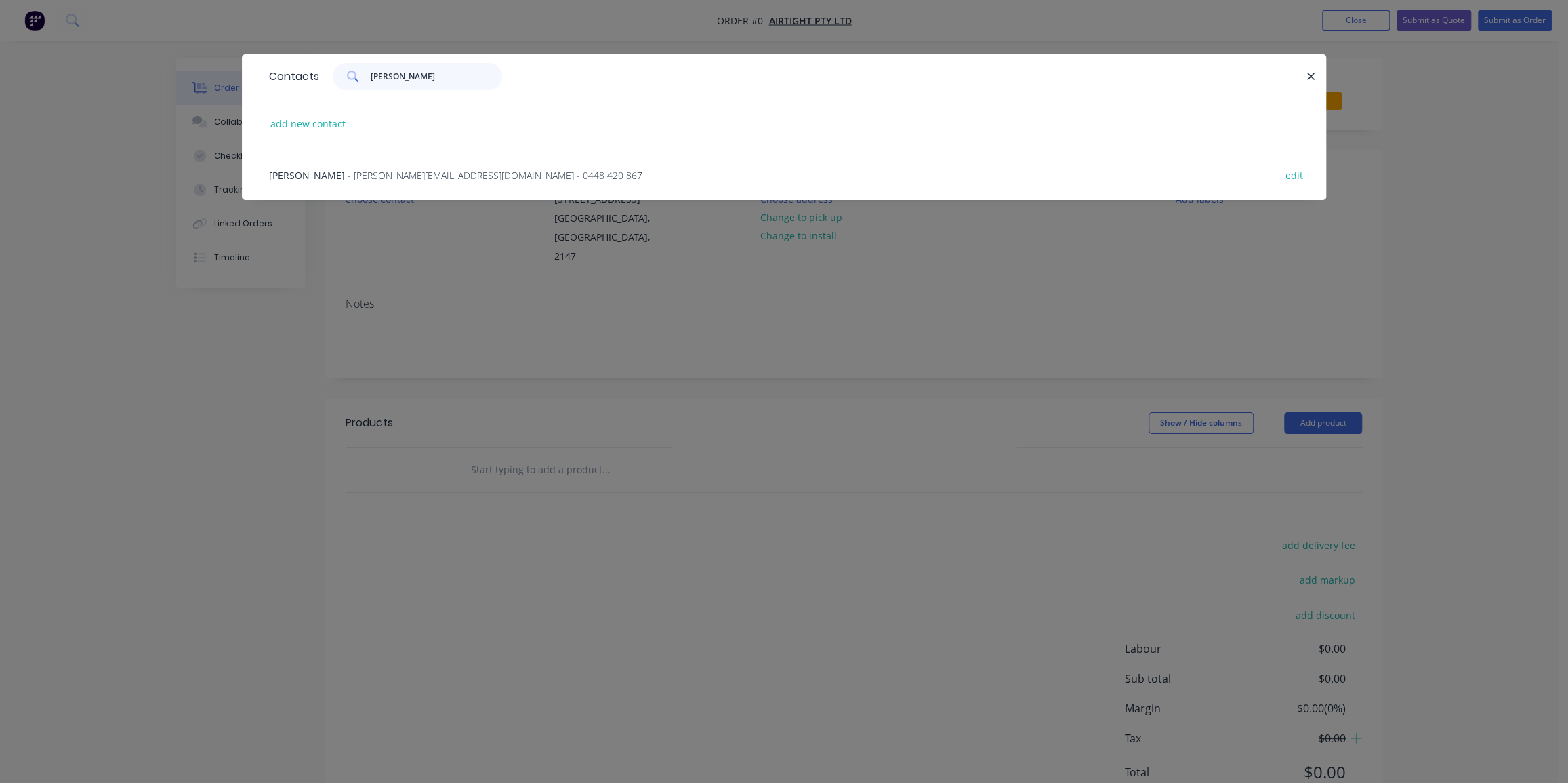
type input "[PERSON_NAME]"
click at [378, 180] on span "- [PERSON_NAME][EMAIL_ADDRESS][DOMAIN_NAME] - 0448 420 867" at bounding box center [494, 175] width 294 height 13
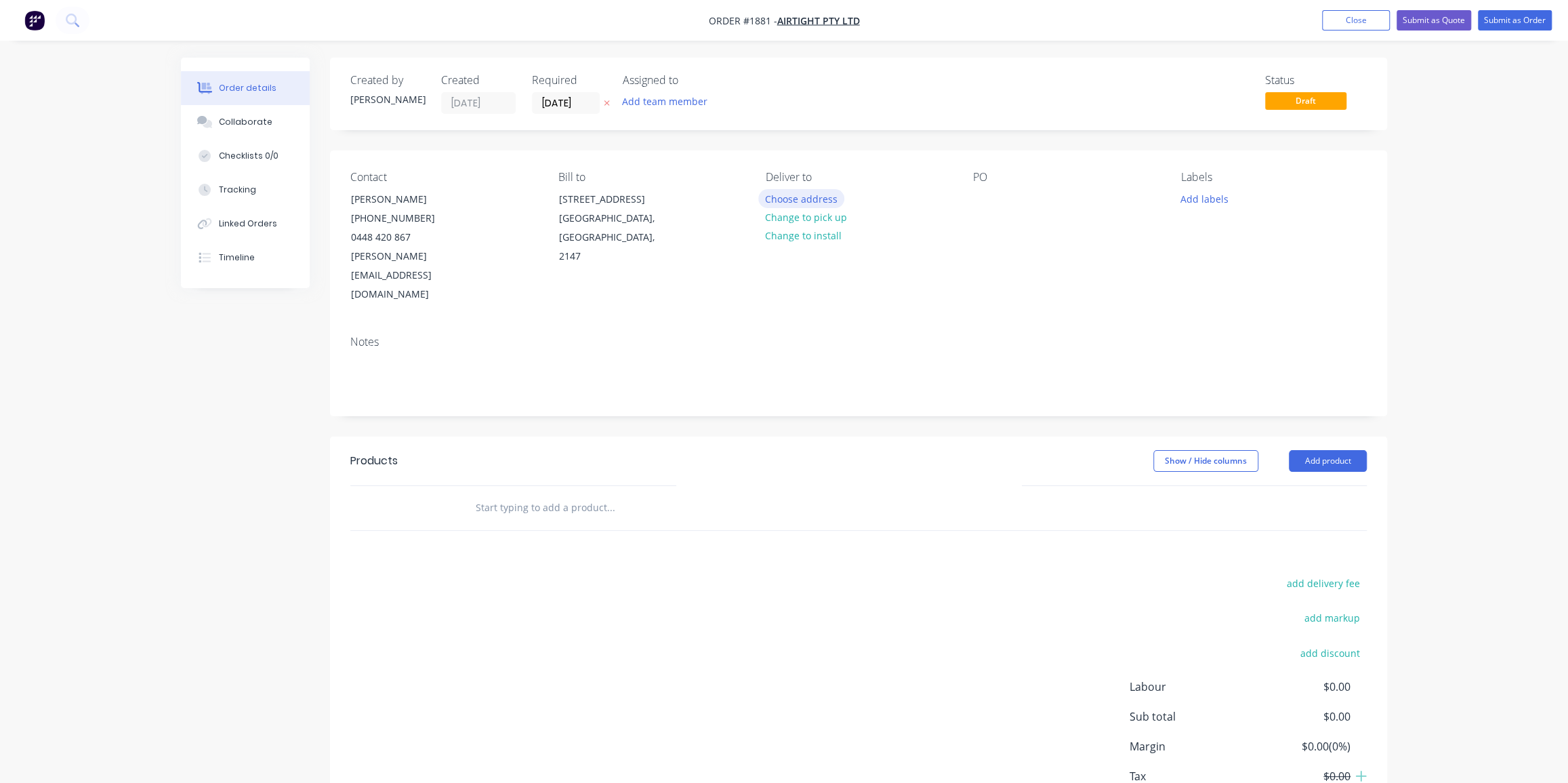
click at [799, 203] on button "Choose address" at bounding box center [801, 198] width 87 height 18
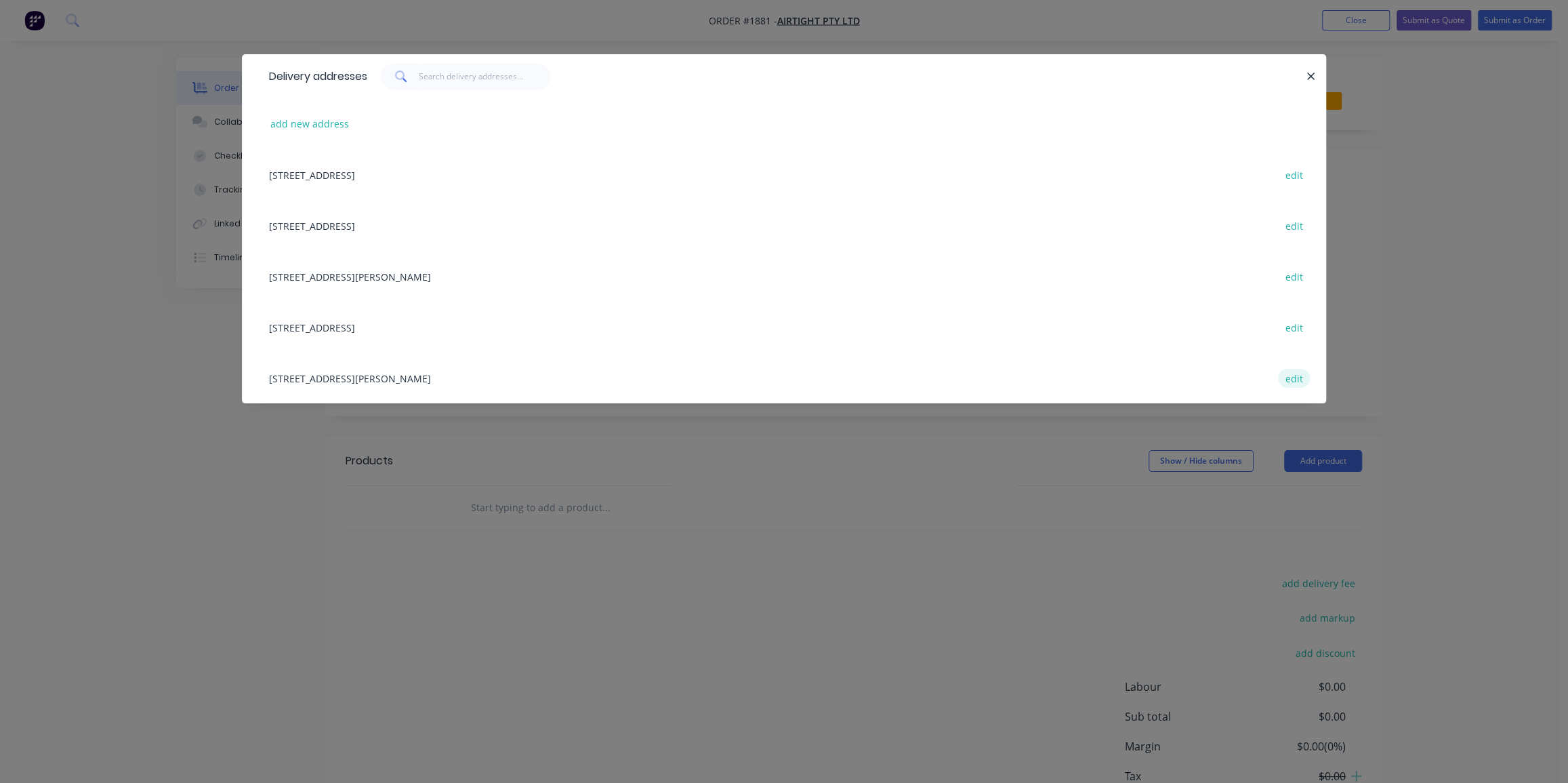
click at [1303, 377] on button "edit" at bounding box center [1293, 378] width 32 height 18
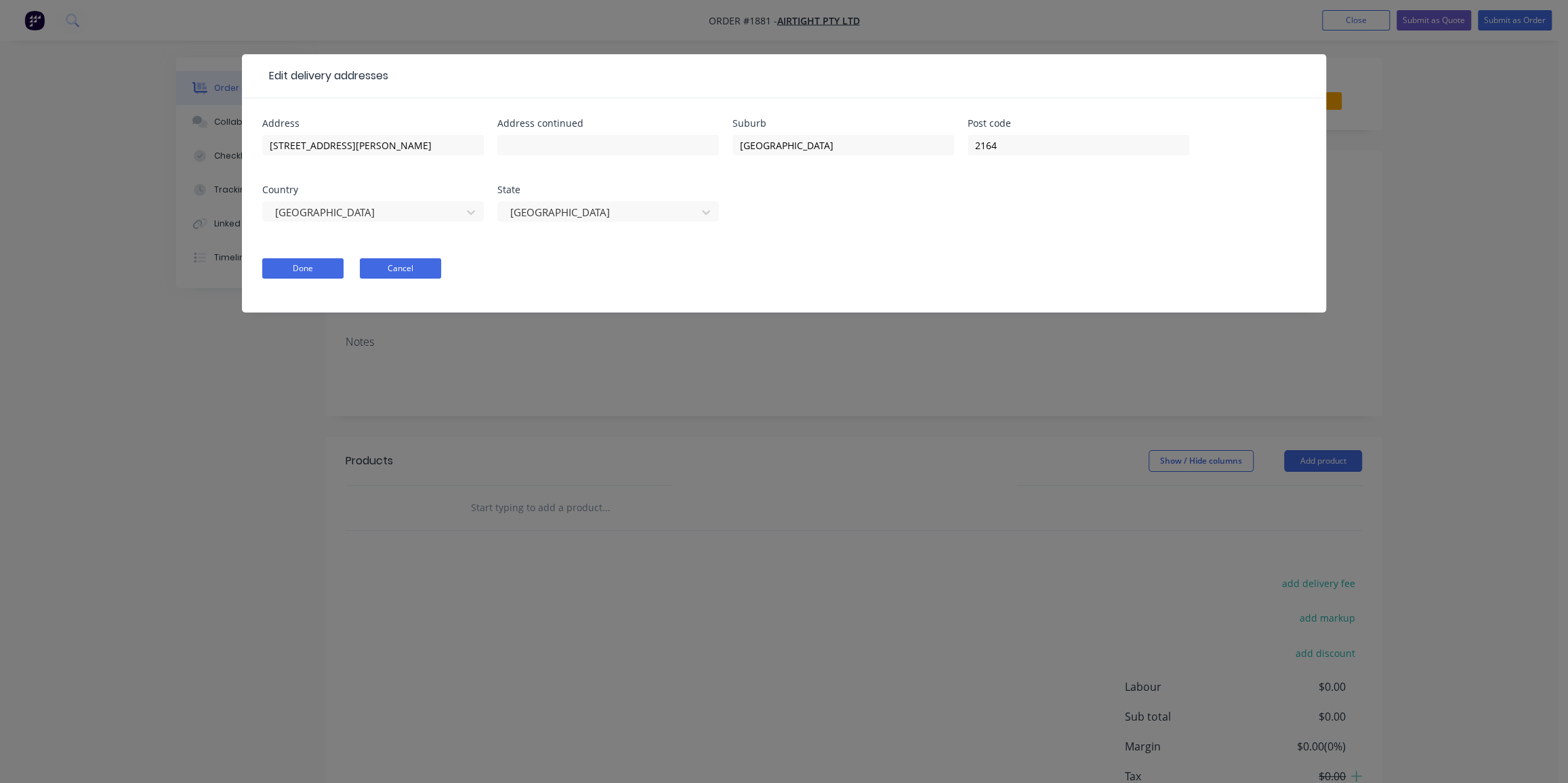
click at [386, 268] on button "Cancel" at bounding box center [400, 268] width 81 height 20
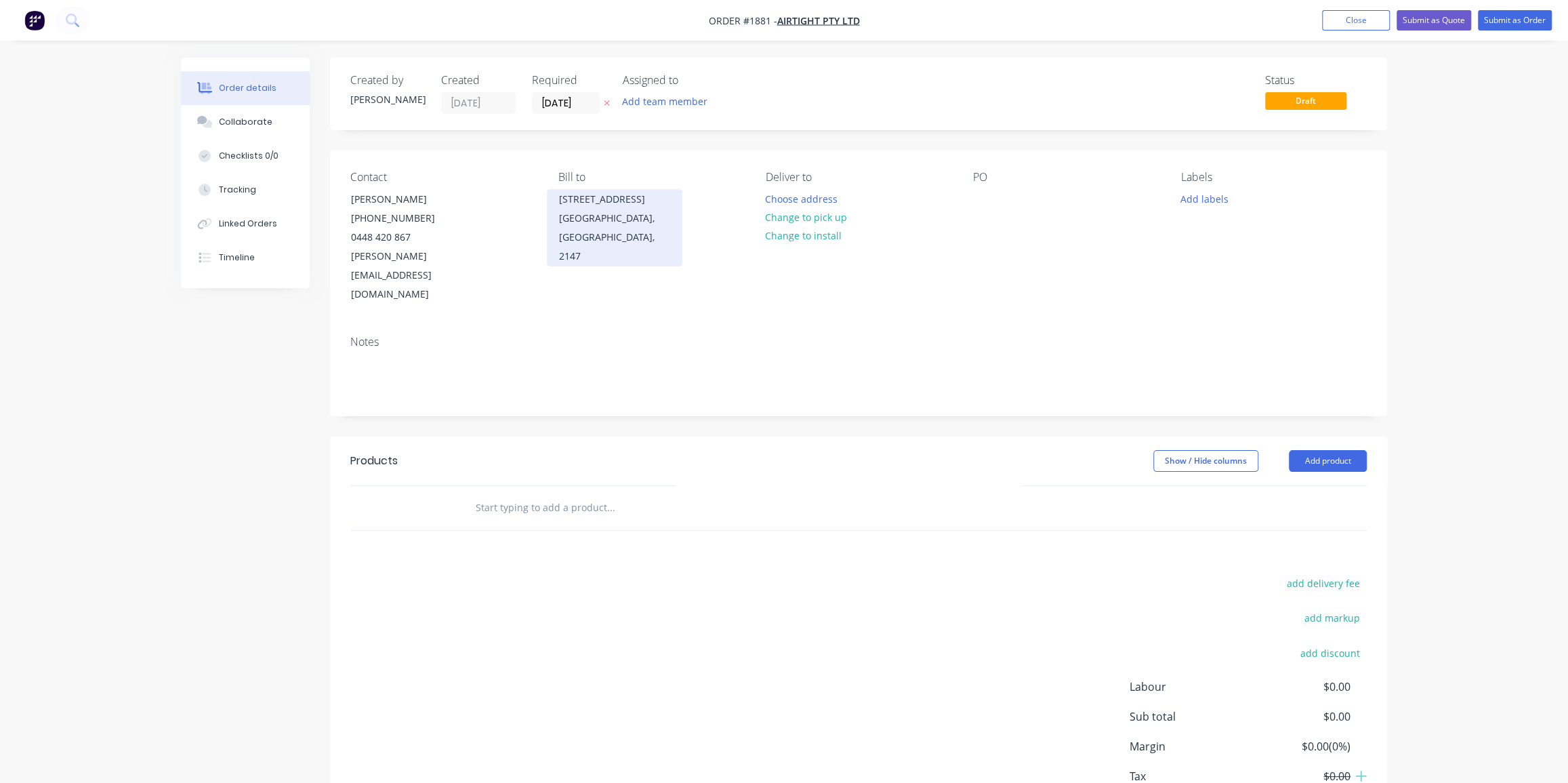
click at [596, 209] on div "[STREET_ADDRESS]" at bounding box center [615, 199] width 113 height 19
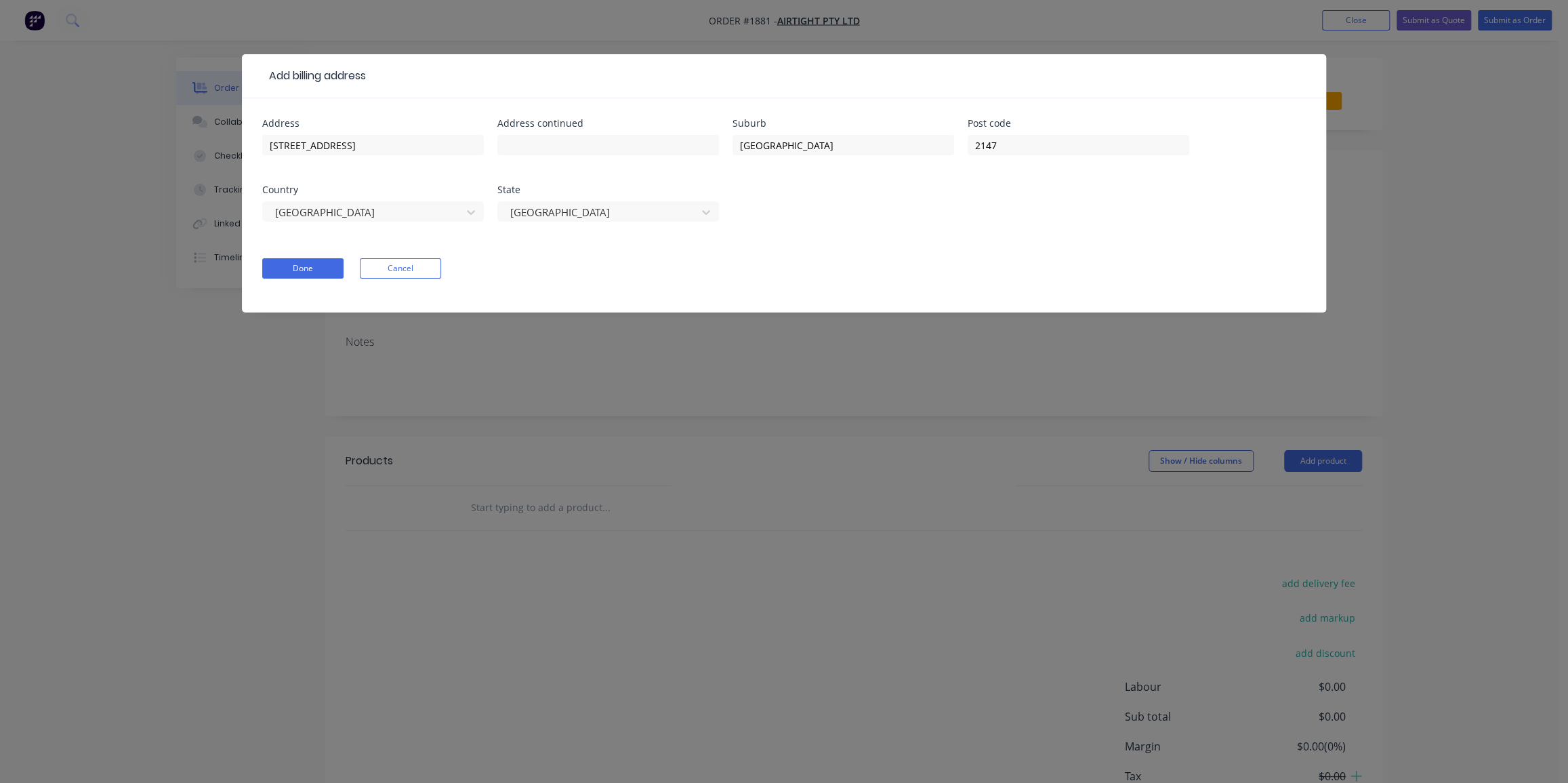
click at [859, 210] on div "Address [STREET_ADDRESS] State [GEOGRAPHIC_DATA]" at bounding box center [783, 178] width 1043 height 119
click at [411, 266] on button "Cancel" at bounding box center [400, 268] width 81 height 20
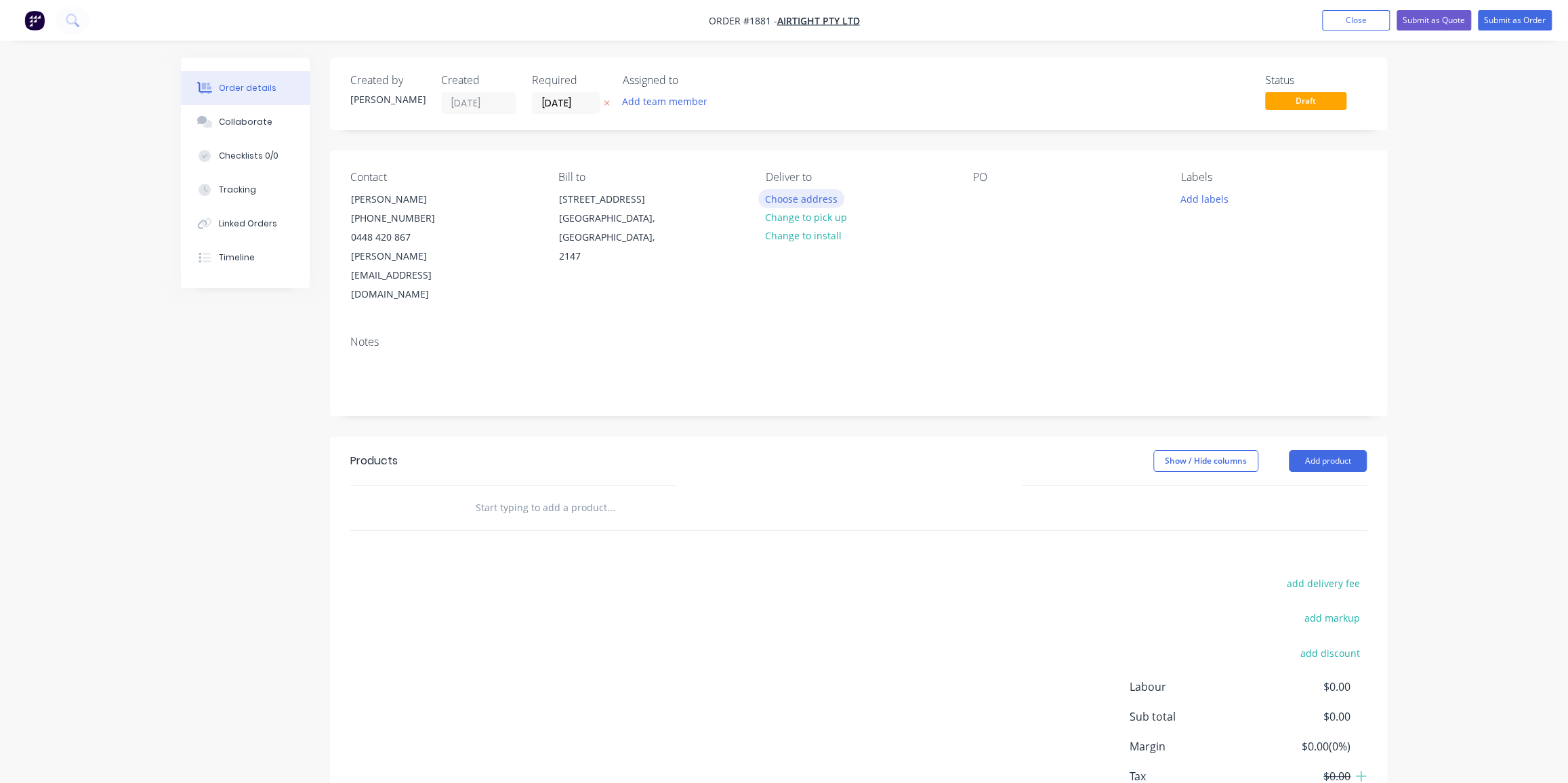
click at [809, 199] on button "Choose address" at bounding box center [801, 198] width 87 height 18
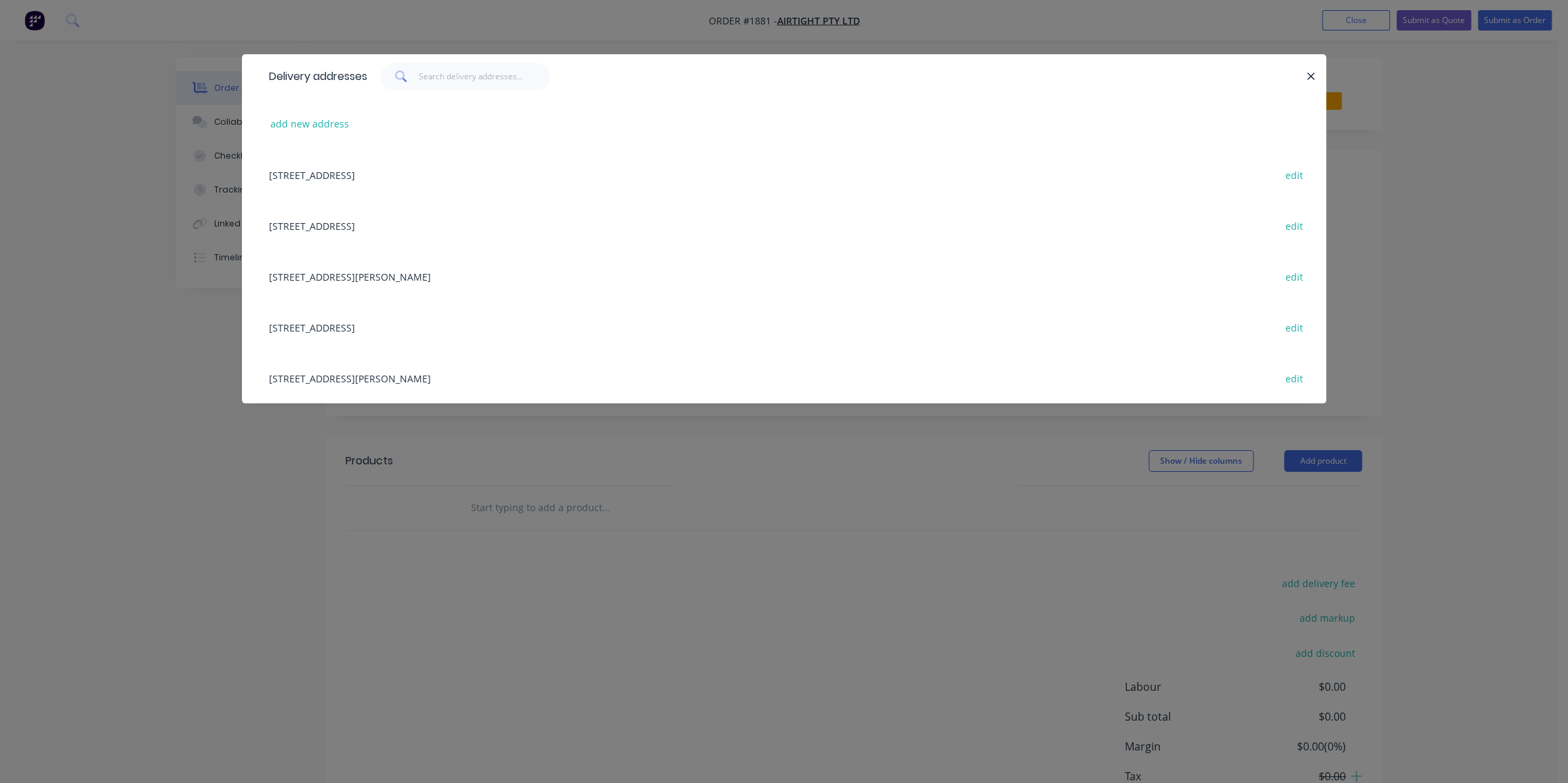
click at [396, 328] on div "[STREET_ADDRESS] edit" at bounding box center [783, 327] width 1043 height 51
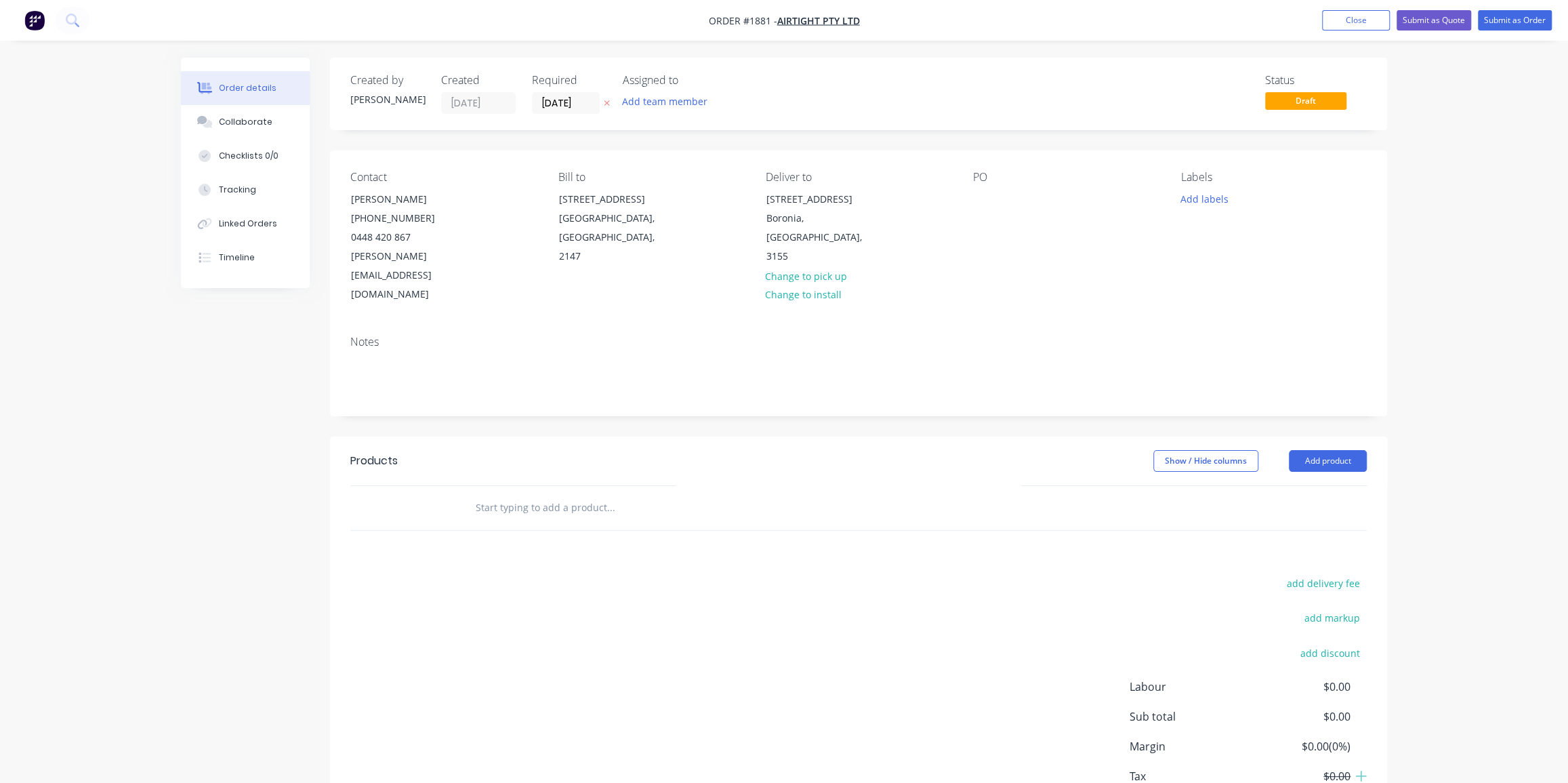
click at [973, 189] on div "PO" at bounding box center [1066, 237] width 186 height 133
click at [983, 202] on div at bounding box center [983, 199] width 22 height 20
click at [573, 494] on input "text" at bounding box center [610, 507] width 271 height 27
paste input "1 TS/RETORT/38 6/MACHINED"
click at [571, 494] on input "1 TS/RETORT/38 6/MACHINED" at bounding box center [610, 507] width 271 height 27
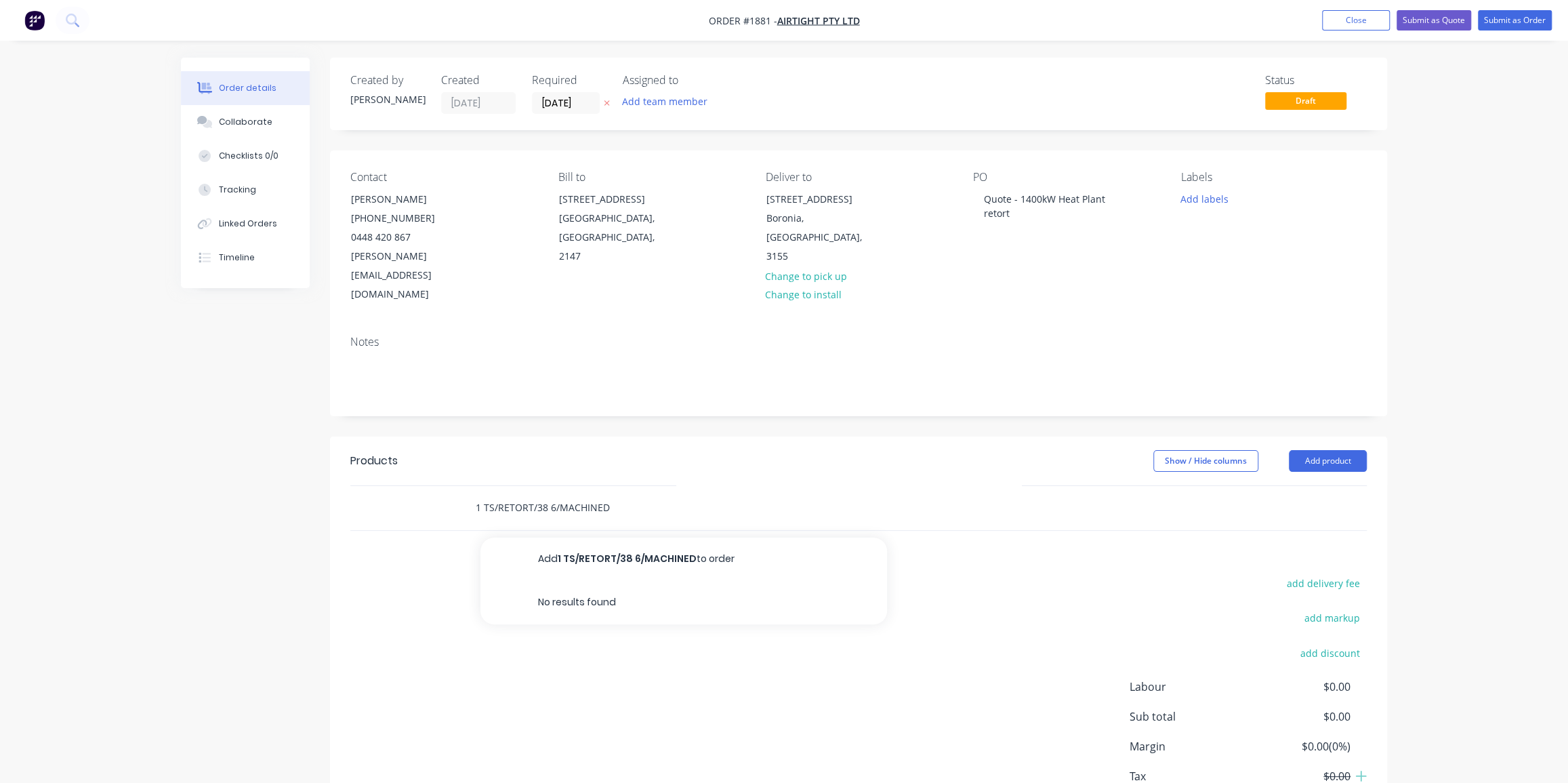
drag, startPoint x: 482, startPoint y: 469, endPoint x: 468, endPoint y: 469, distance: 14.0
click at [468, 494] on div "1 TS/RETORT/38 6/MACHINED Add 1 TS/RETORT/38 6/MACHINED to order No results fou…" at bounding box center [667, 507] width 406 height 27
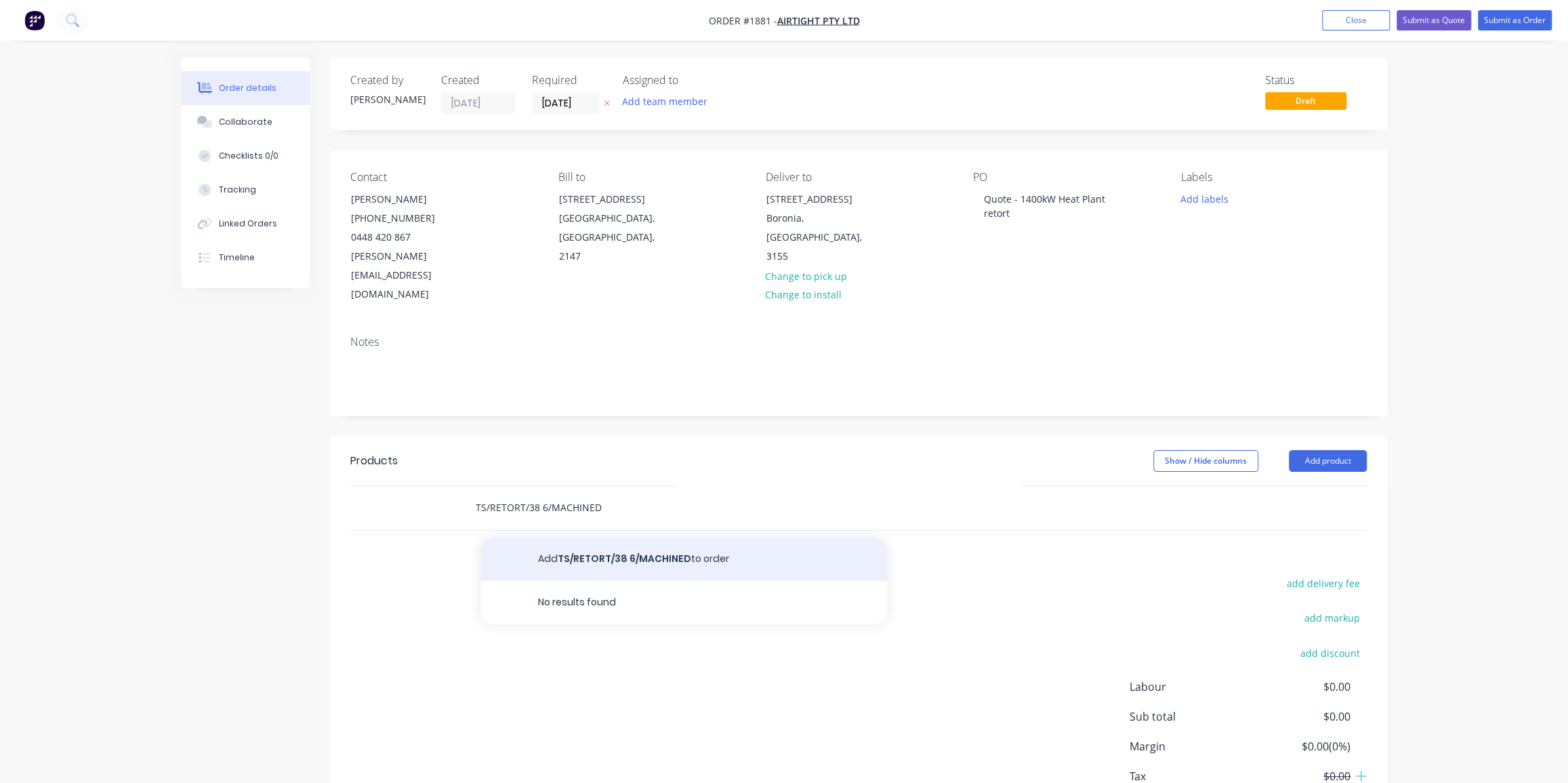
type input "TS/RETORT/38 6/MACHINED"
click at [640, 538] on button "Add TS/RETORT/38 6/MACHINED to order" at bounding box center [683, 560] width 406 height 44
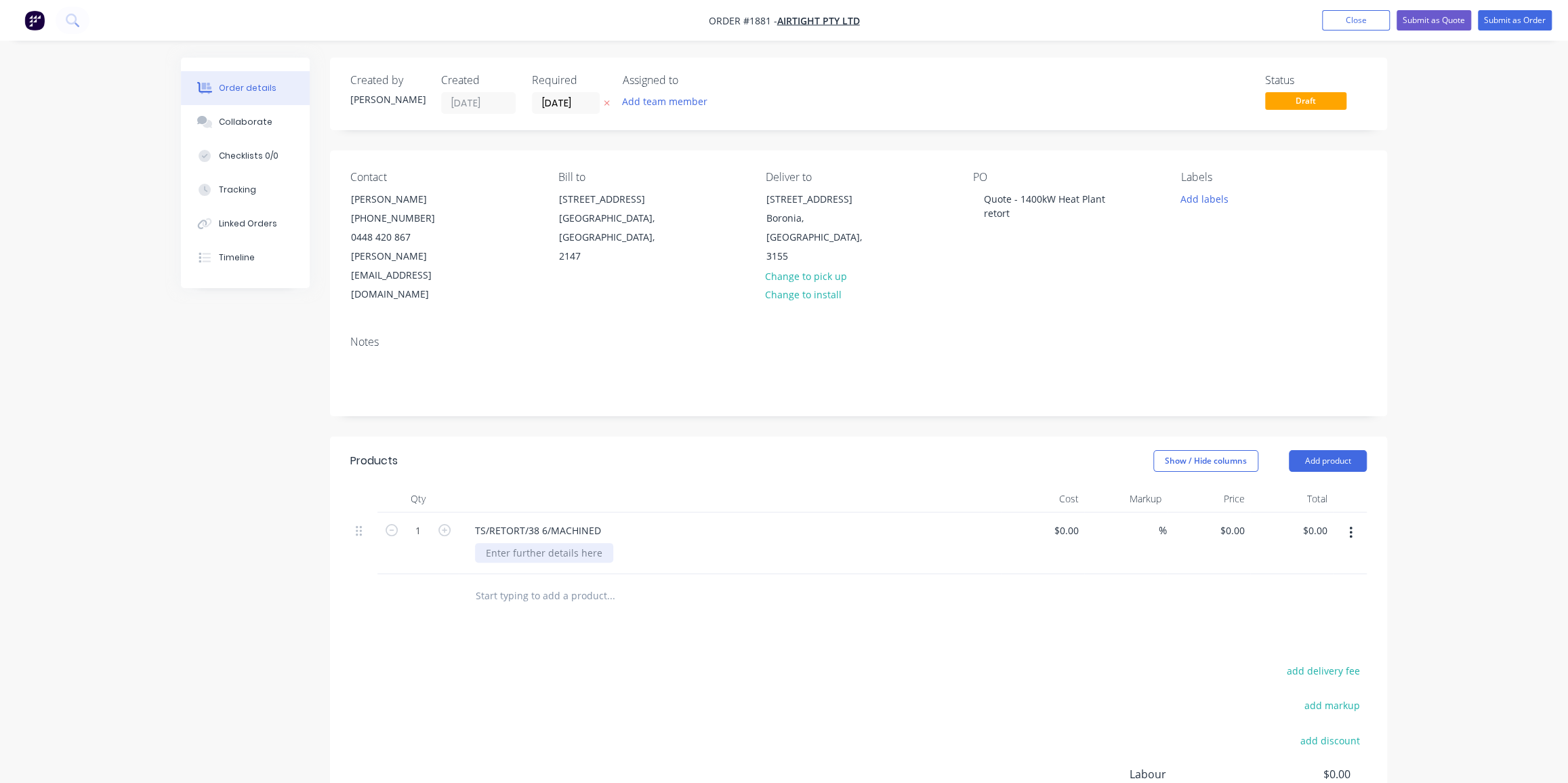
click at [525, 543] on div at bounding box center [544, 553] width 138 height 20
click at [1228, 512] on div "0 0" at bounding box center [1208, 543] width 83 height 62
type input "$2,119.70"
click at [1374, 486] on div "Qty Cost Markup Price Total 1 TS/RETORT/38 6/MACHINED Cast 6100 Heatpak retort …" at bounding box center [858, 552] width 1057 height 133
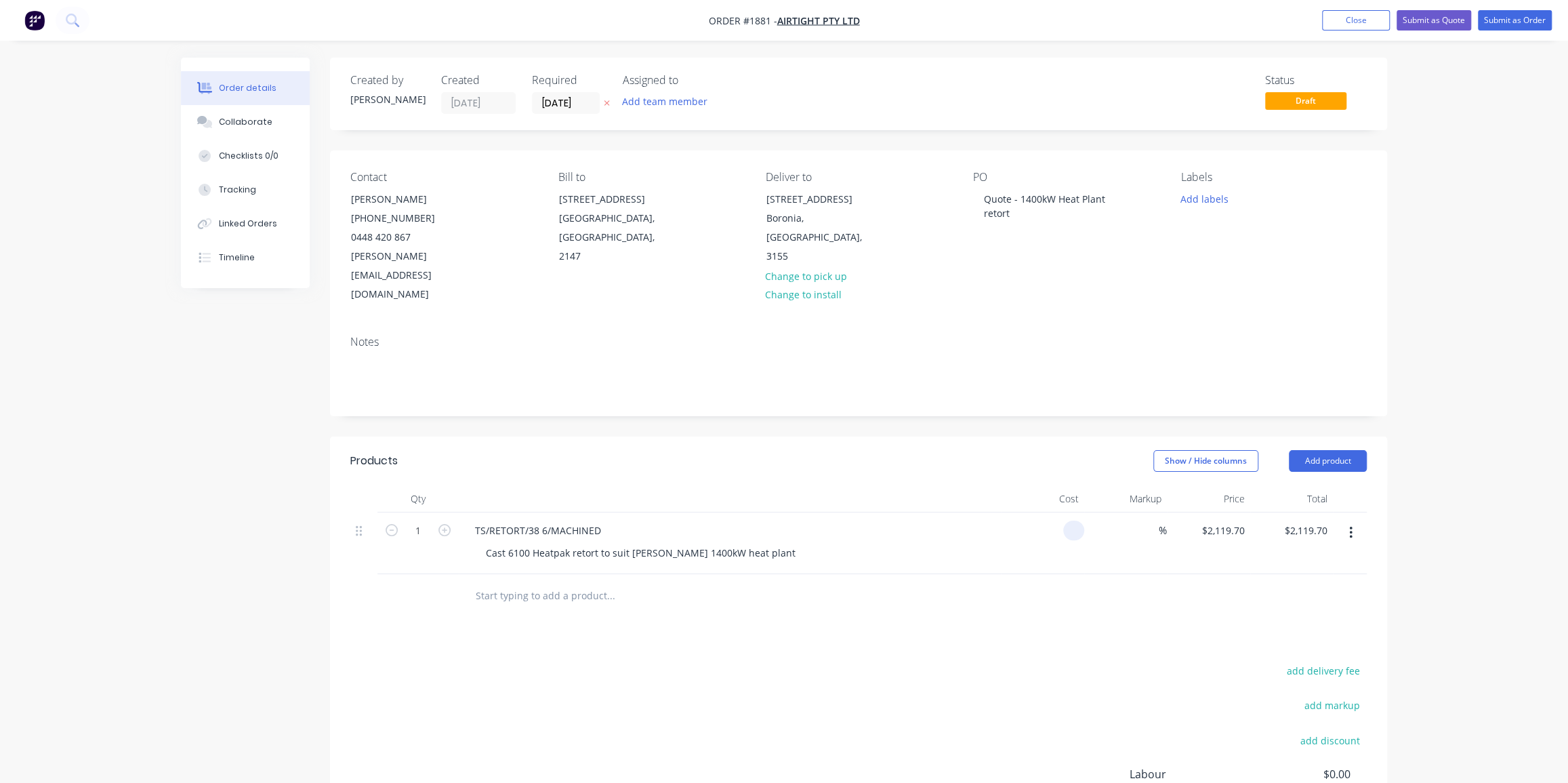
click at [1071, 521] on input at bounding box center [1076, 531] width 15 height 20
type input "$0.00"
click at [1508, 254] on div "Order details Collaborate Checklists 0/0 Tracking Linked Orders Timeline Order …" at bounding box center [784, 482] width 1568 height 964
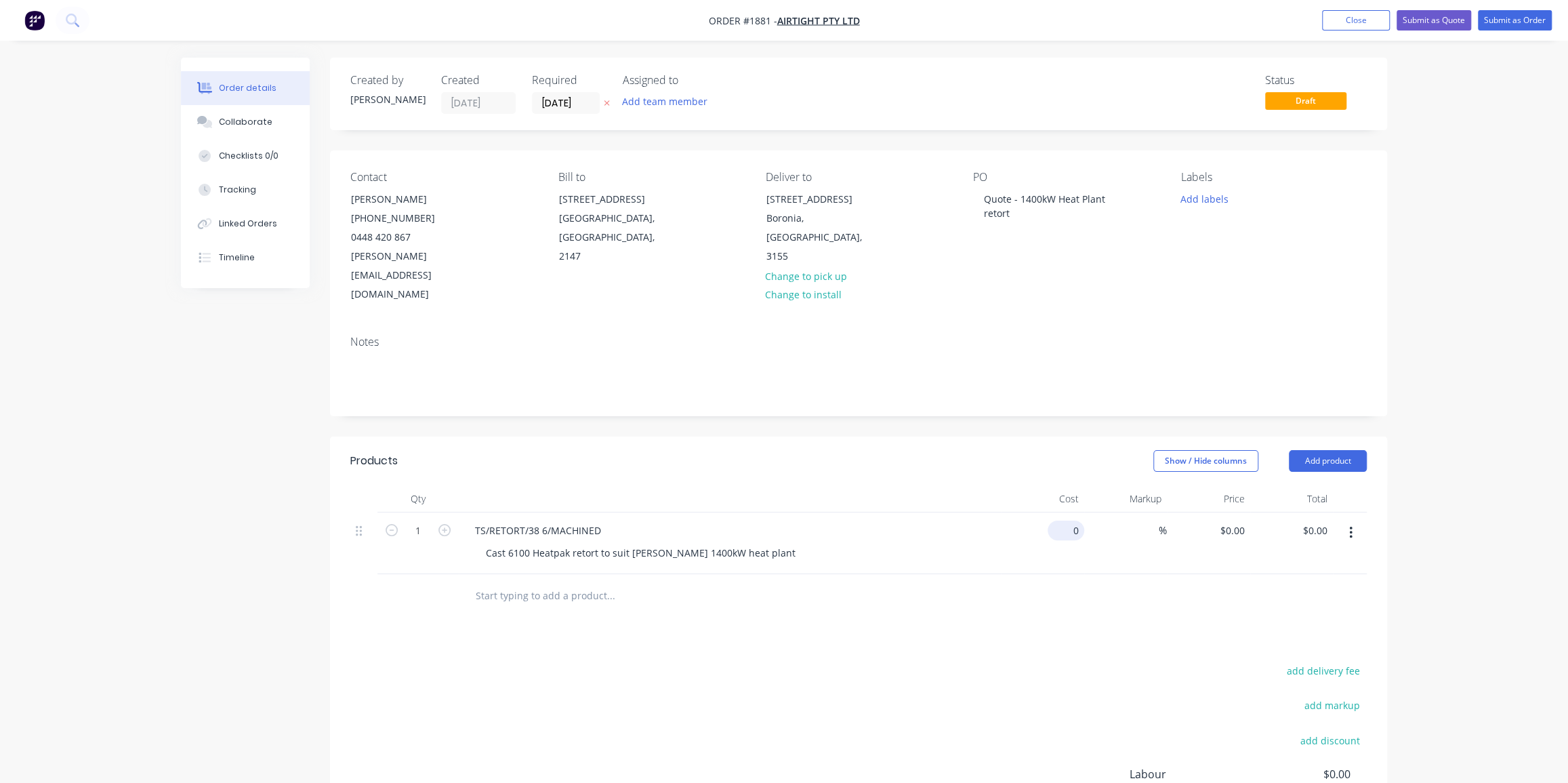
click at [1077, 521] on input "0" at bounding box center [1069, 531] width 31 height 20
type input "$1,300.00"
type input "1300"
type input "$1,300.00"
click at [1246, 521] on input "1300" at bounding box center [1235, 531] width 31 height 20
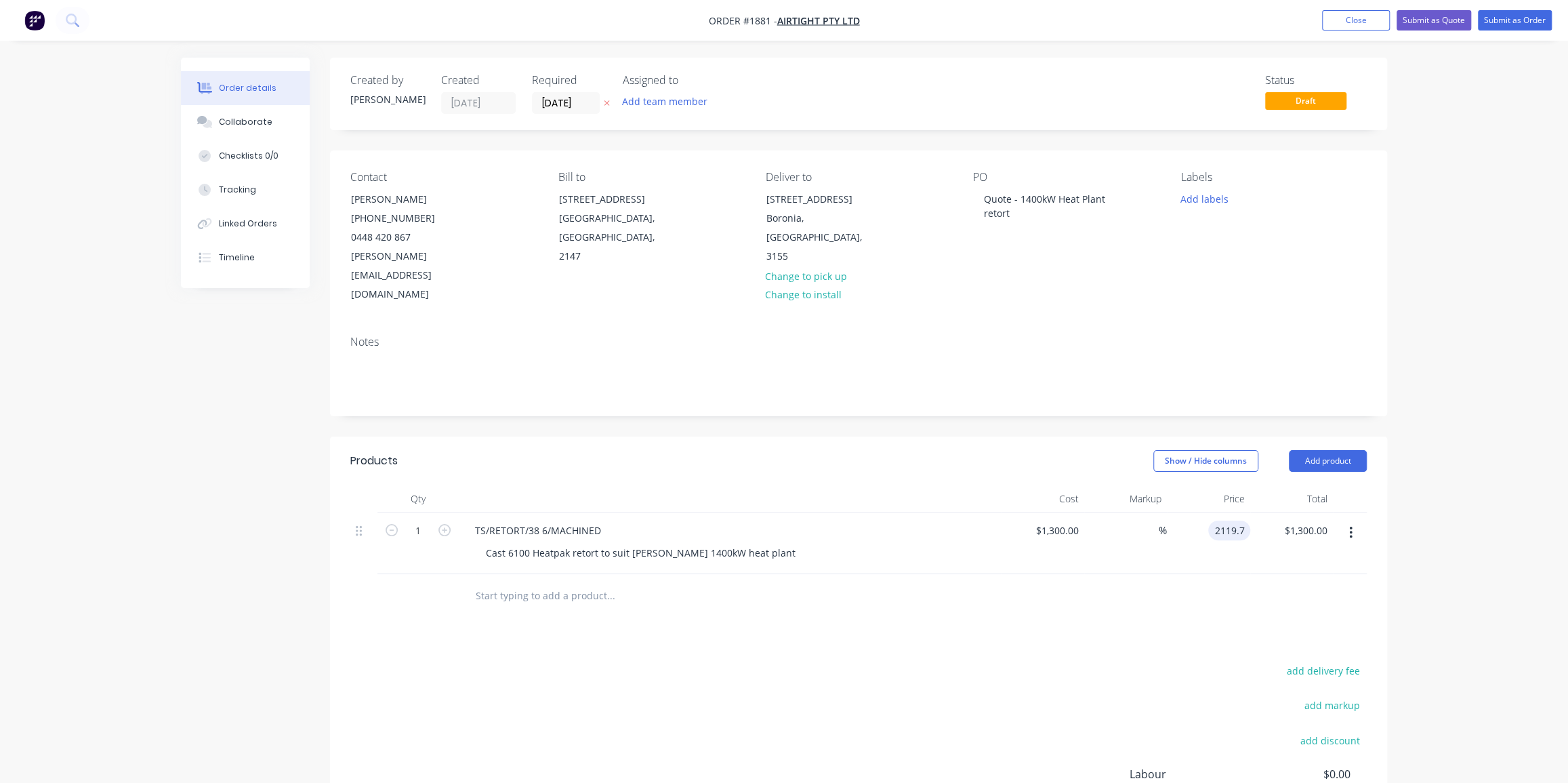
type input "2119.7"
type input "63.05"
type input "$2,119.70"
click at [1402, 455] on div "Order details Collaborate Checklists 0/0 Tracking Linked Orders Timeline Order …" at bounding box center [784, 482] width 1568 height 964
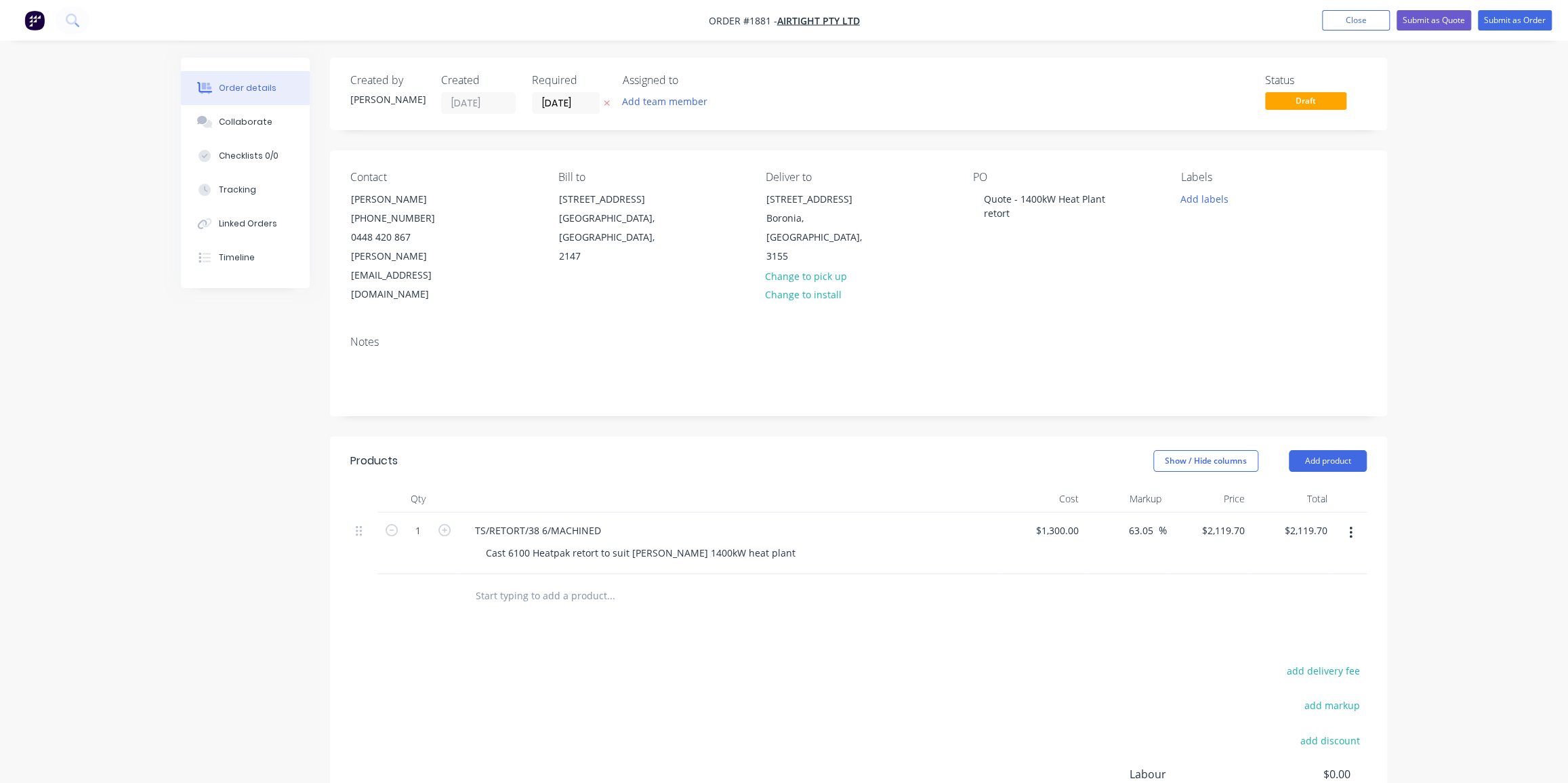
click at [1396, 469] on div "Order details Collaborate Checklists 0/0 Tracking Linked Orders Timeline Order …" at bounding box center [784, 511] width 1233 height 906
click at [581, 582] on input "text" at bounding box center [610, 596] width 271 height 27
